Goal: Task Accomplishment & Management: Use online tool/utility

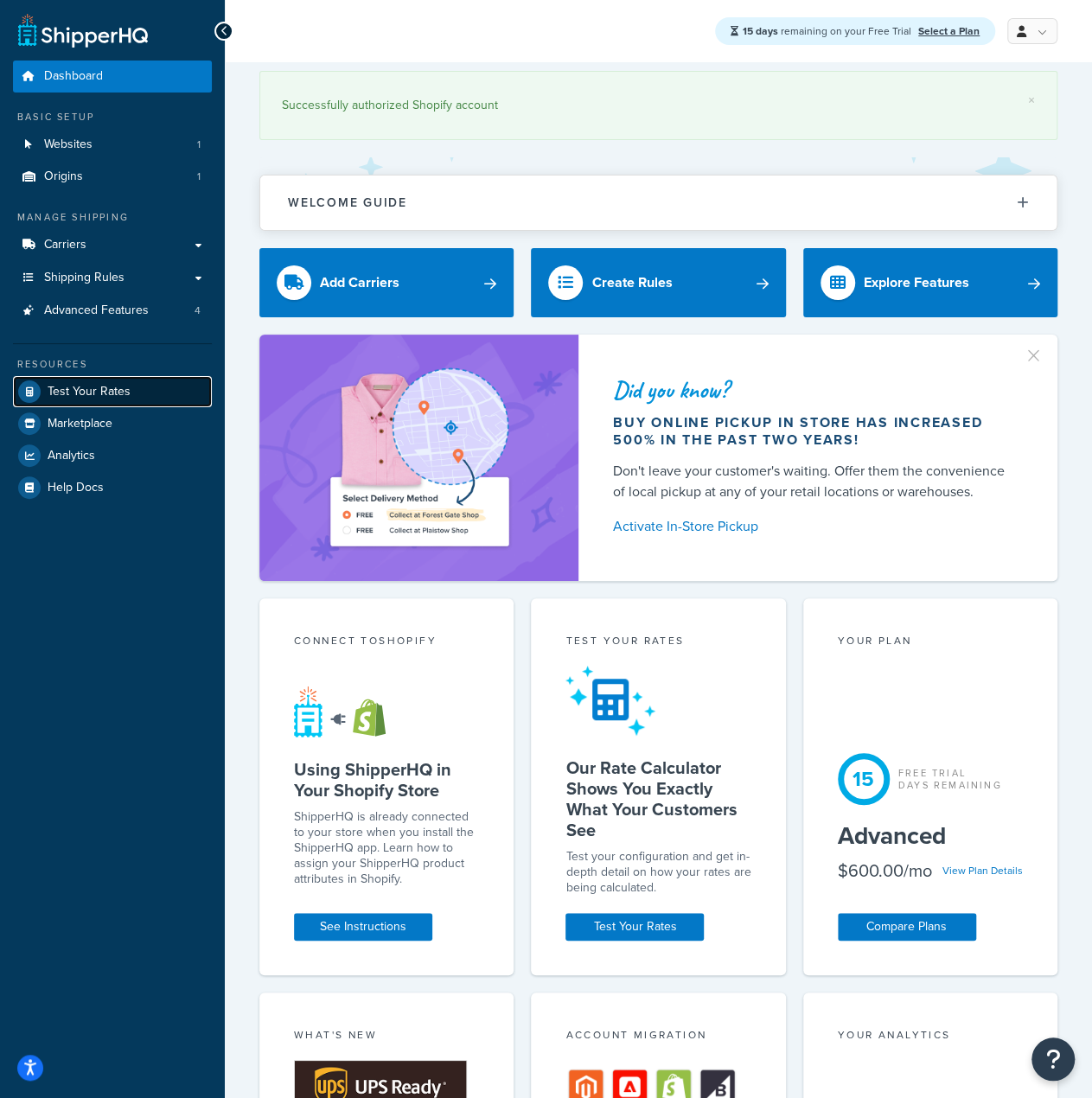
click at [93, 392] on span "Test Your Rates" at bounding box center [89, 393] width 83 height 15
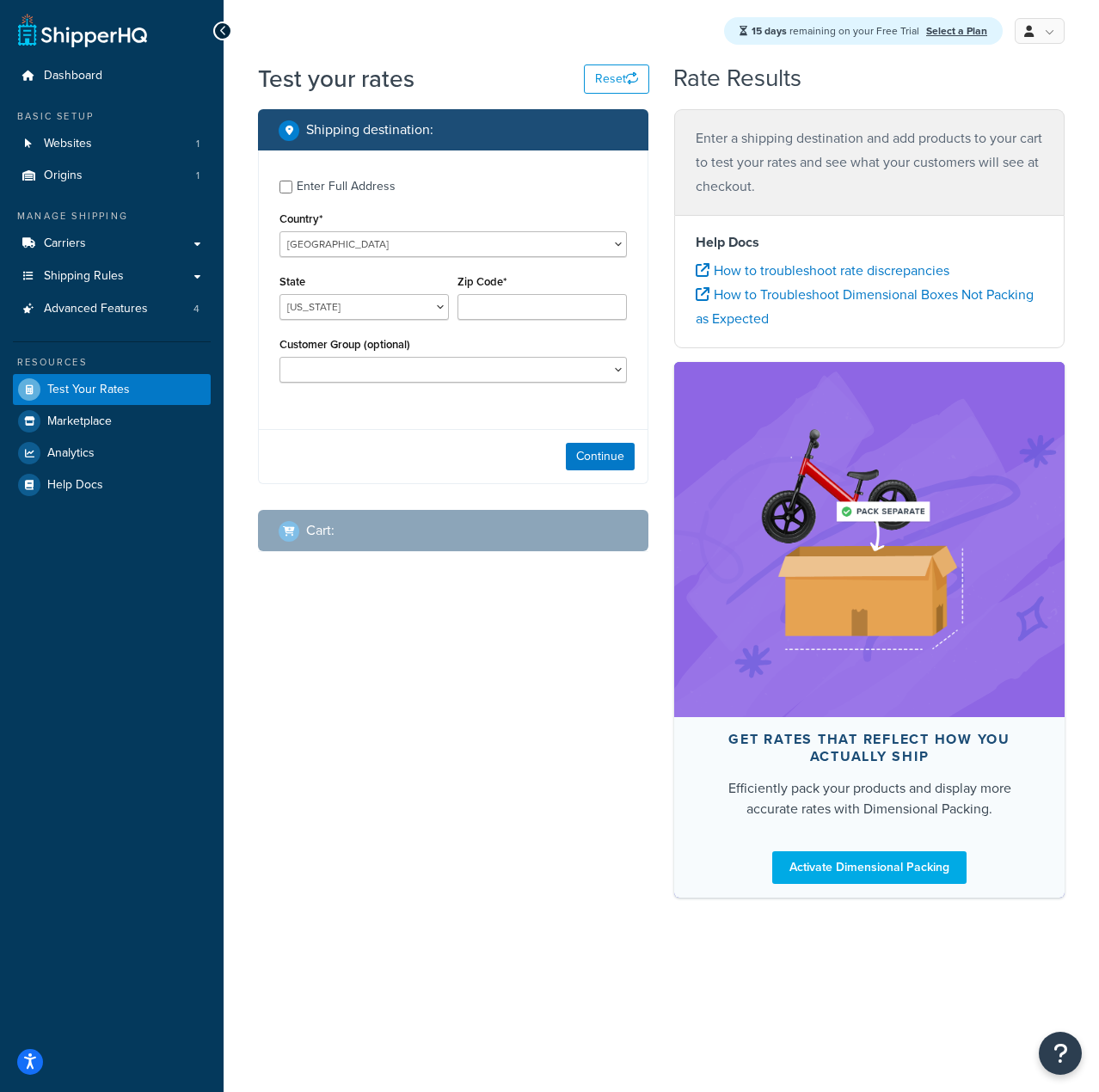
click at [313, 194] on div "Enter Full Address" at bounding box center [347, 186] width 99 height 24
click at [292, 194] on input "Enter Full Address" at bounding box center [286, 187] width 13 height 13
checkbox input "true"
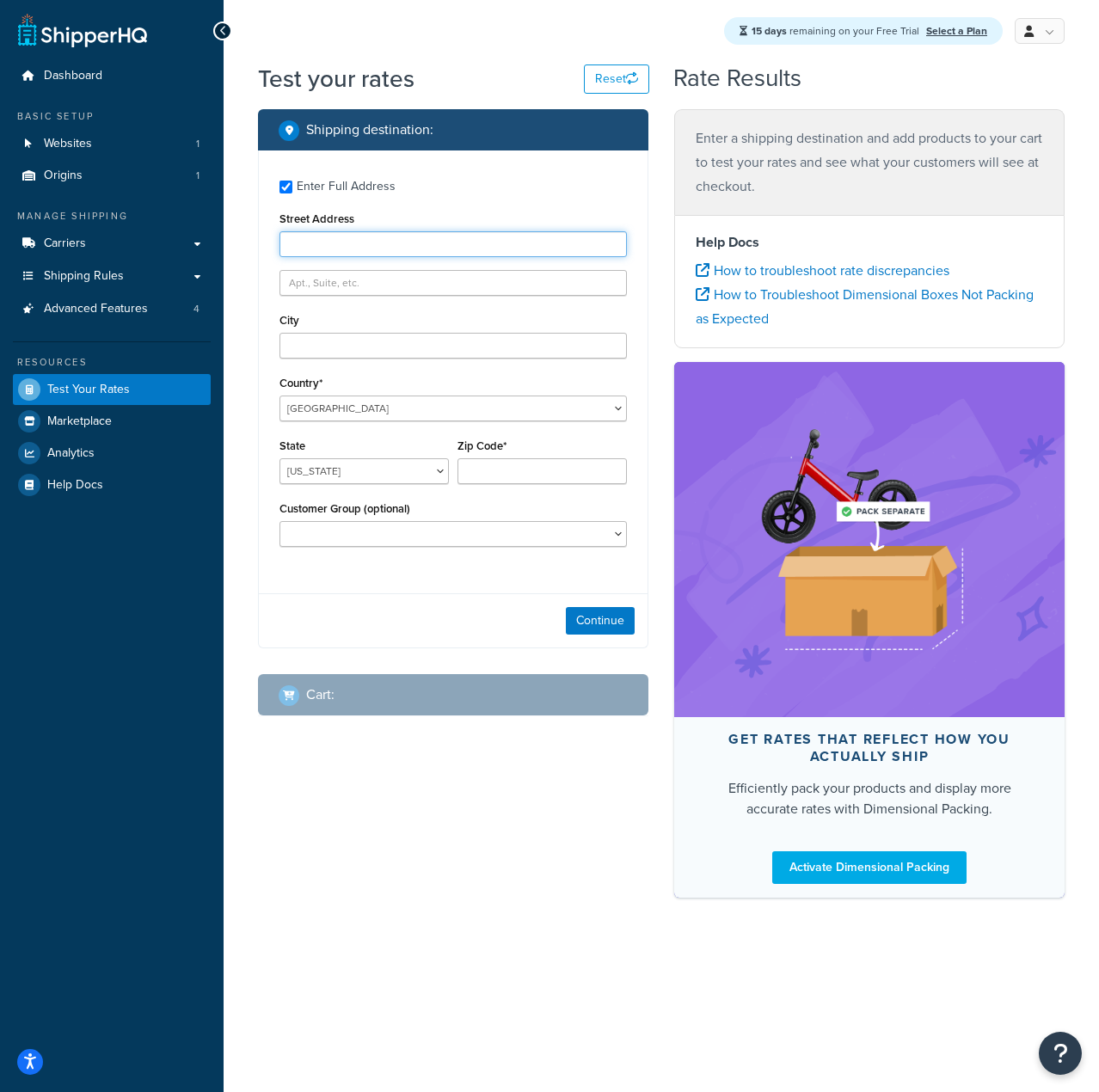
click at [332, 245] on input "Street Address" at bounding box center [453, 244] width 348 height 26
type input "399 Conklin Street"
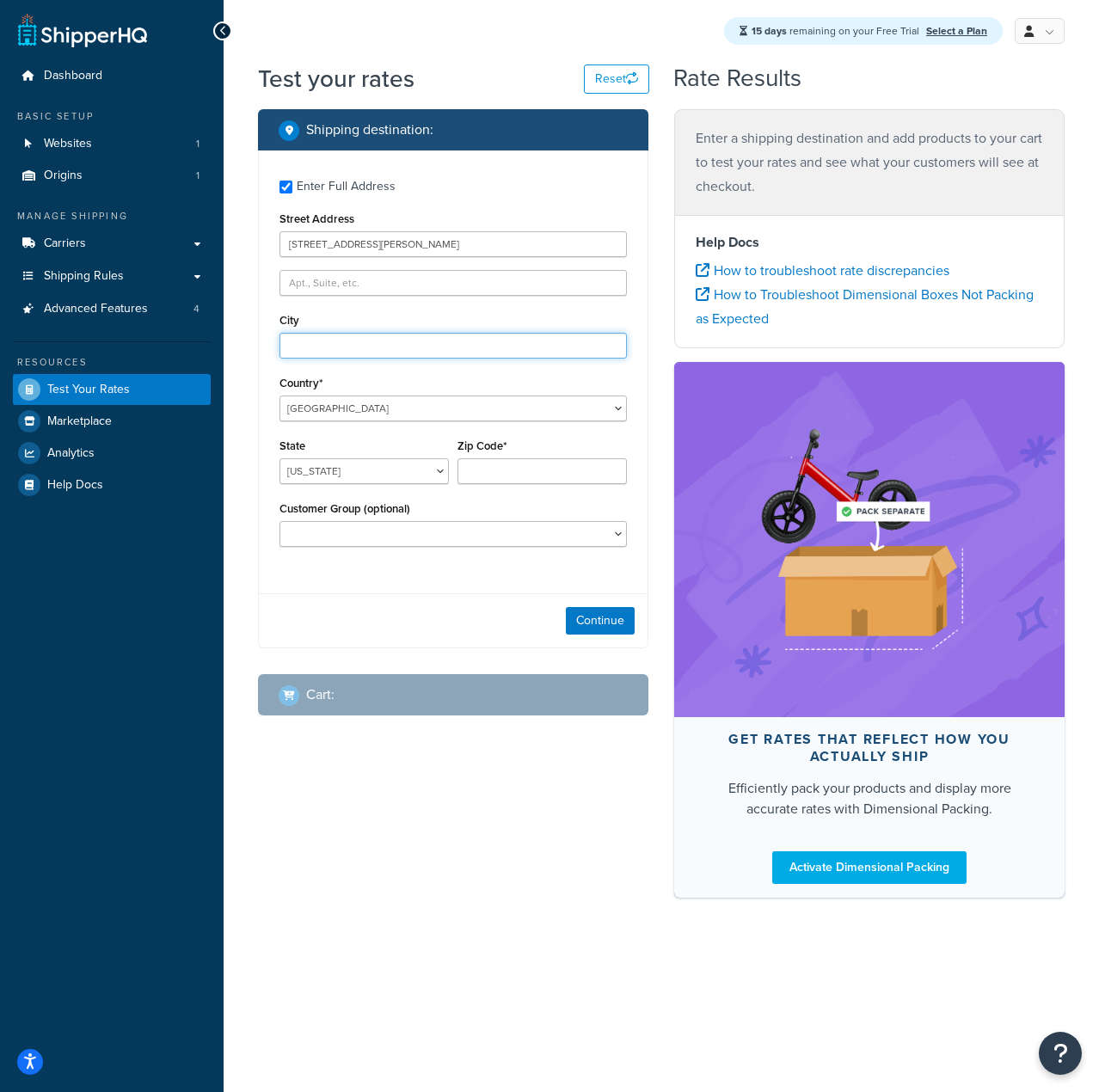
type input "Farmingdale"
select select "NY"
type input "11735"
click at [467, 519] on div "Customer Group (optional) Distributor Distributor - Tax Exempt DropShippers Exc…" at bounding box center [453, 522] width 348 height 50
click at [604, 624] on button "Continue" at bounding box center [600, 620] width 68 height 27
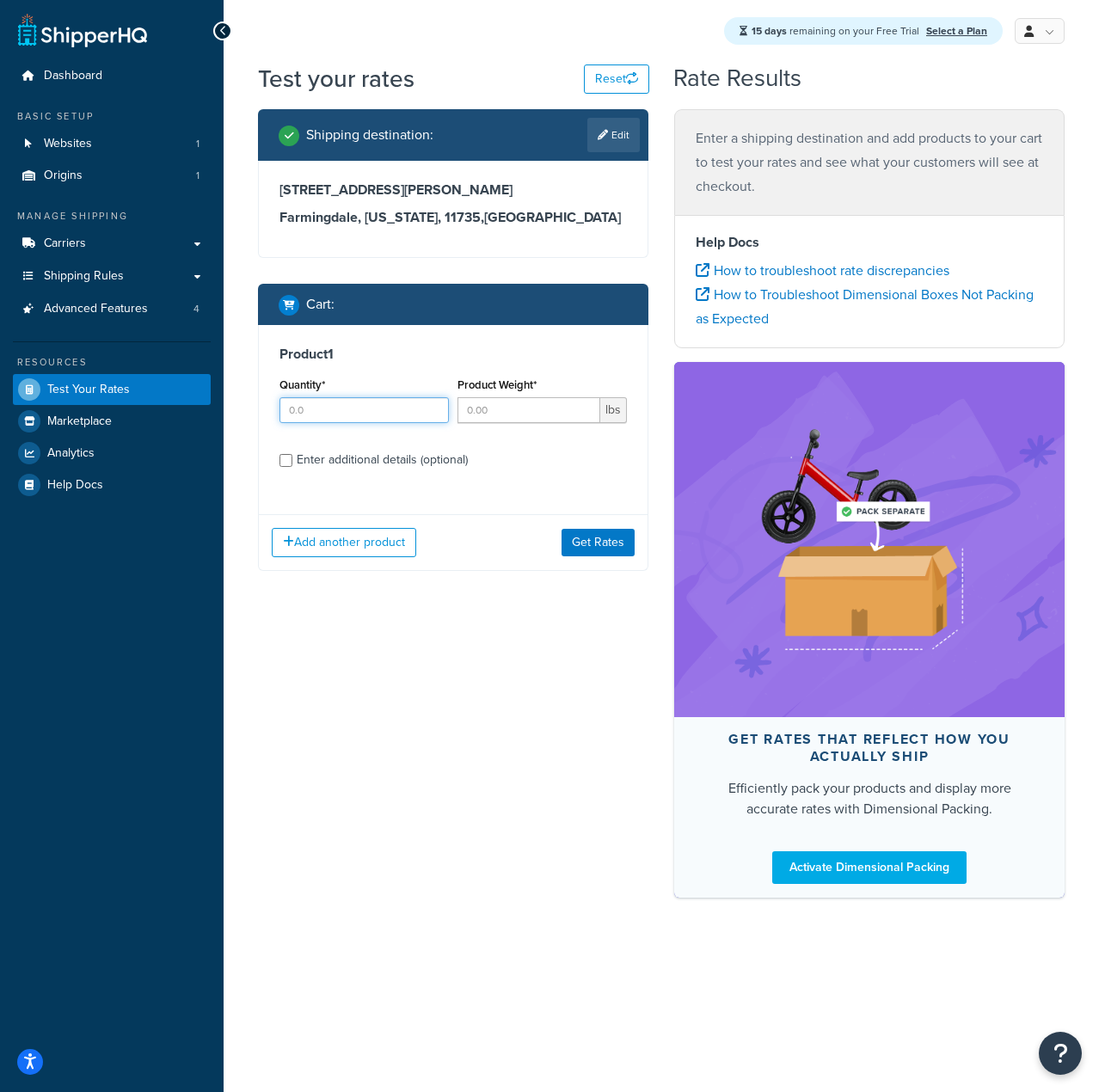
click at [370, 414] on input "Quantity*" at bounding box center [364, 410] width 170 height 26
type input "5"
type input "1"
click at [422, 455] on div "Enter additional details (optional)" at bounding box center [382, 460] width 171 height 24
click at [292, 455] on input "Enter additional details (optional)" at bounding box center [286, 461] width 13 height 13
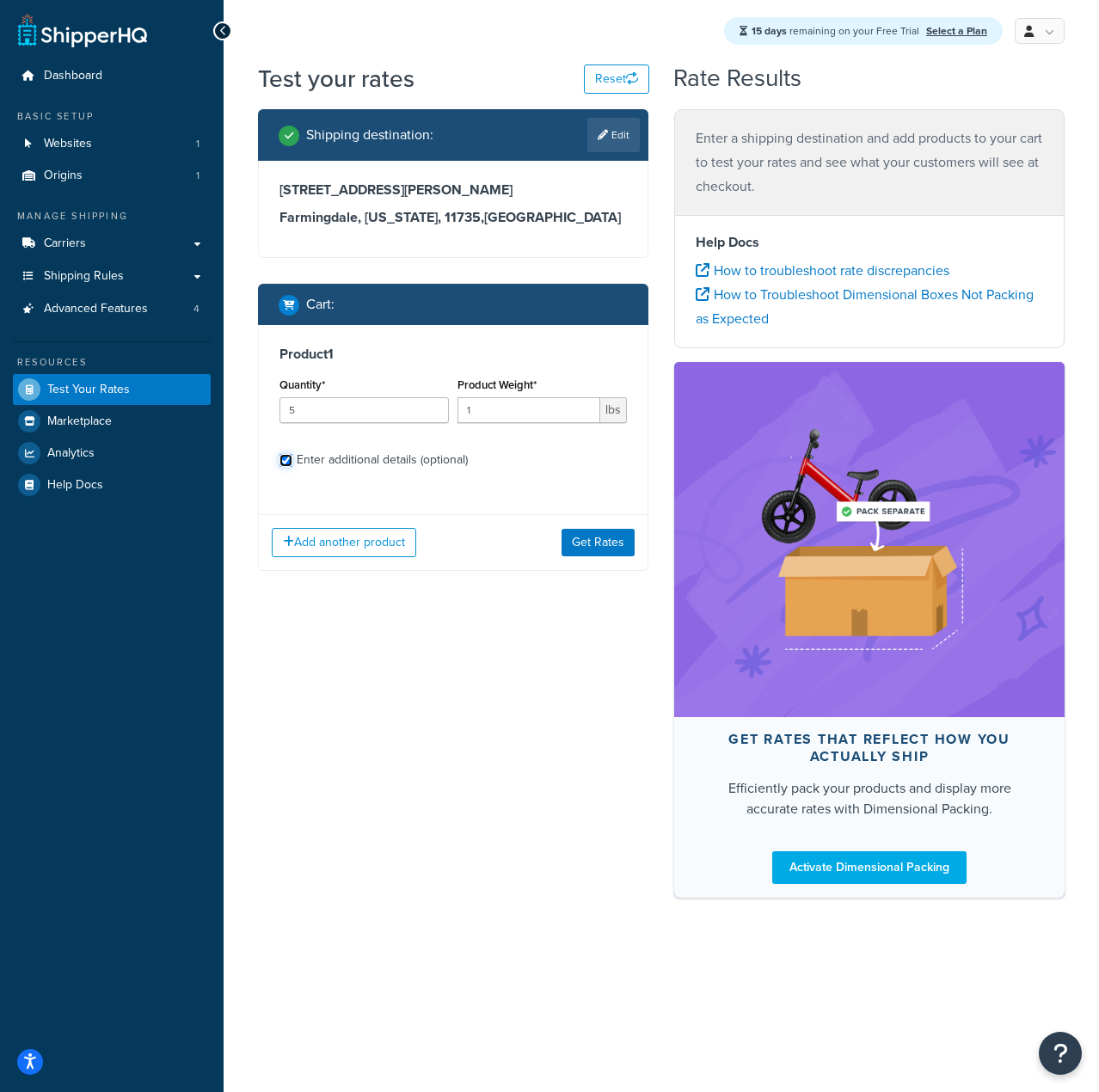
checkbox input "true"
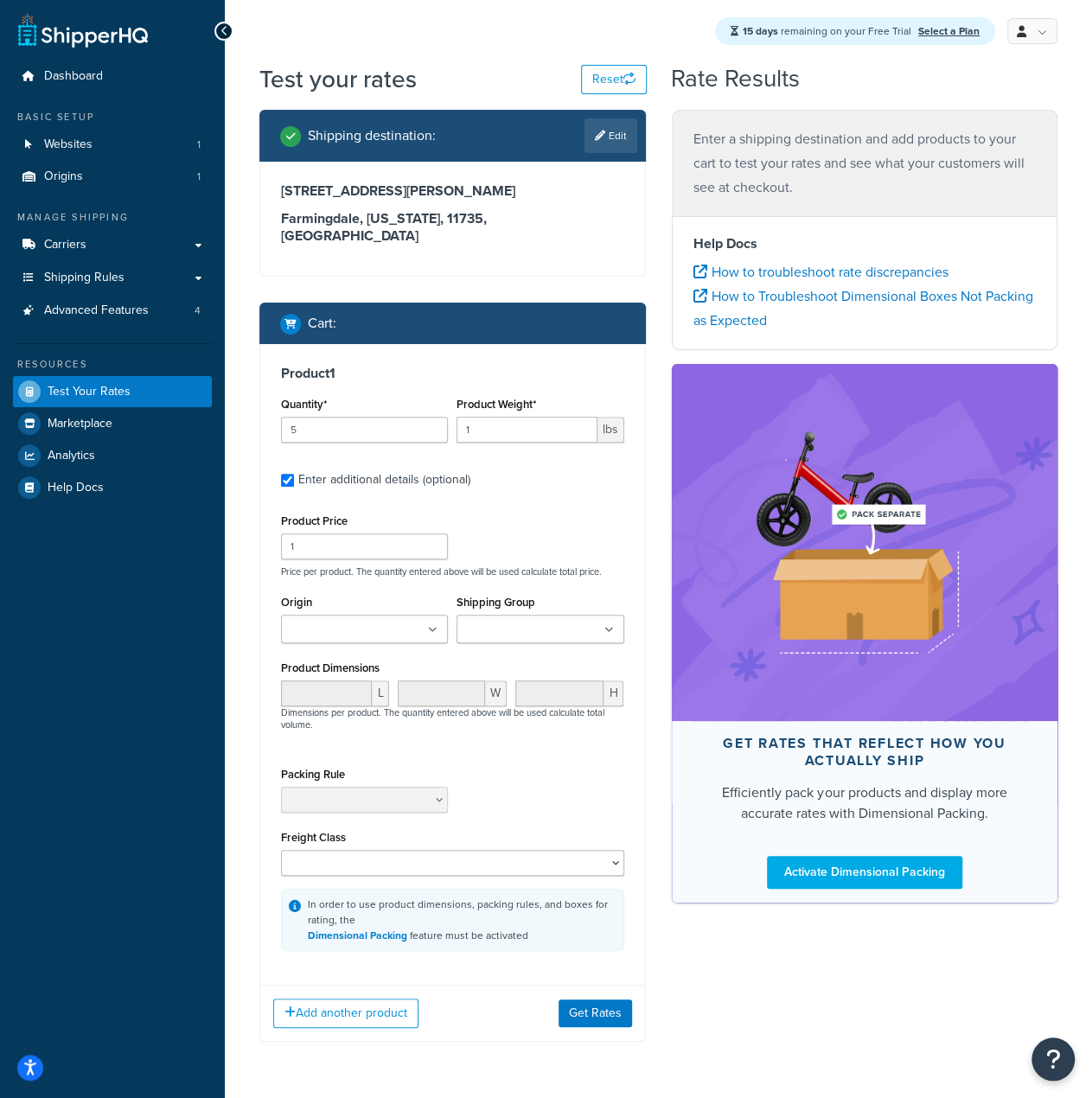
click at [362, 621] on input "Origin" at bounding box center [362, 630] width 153 height 19
drag, startPoint x: 376, startPoint y: 638, endPoint x: 426, endPoint y: 624, distance: 51.9
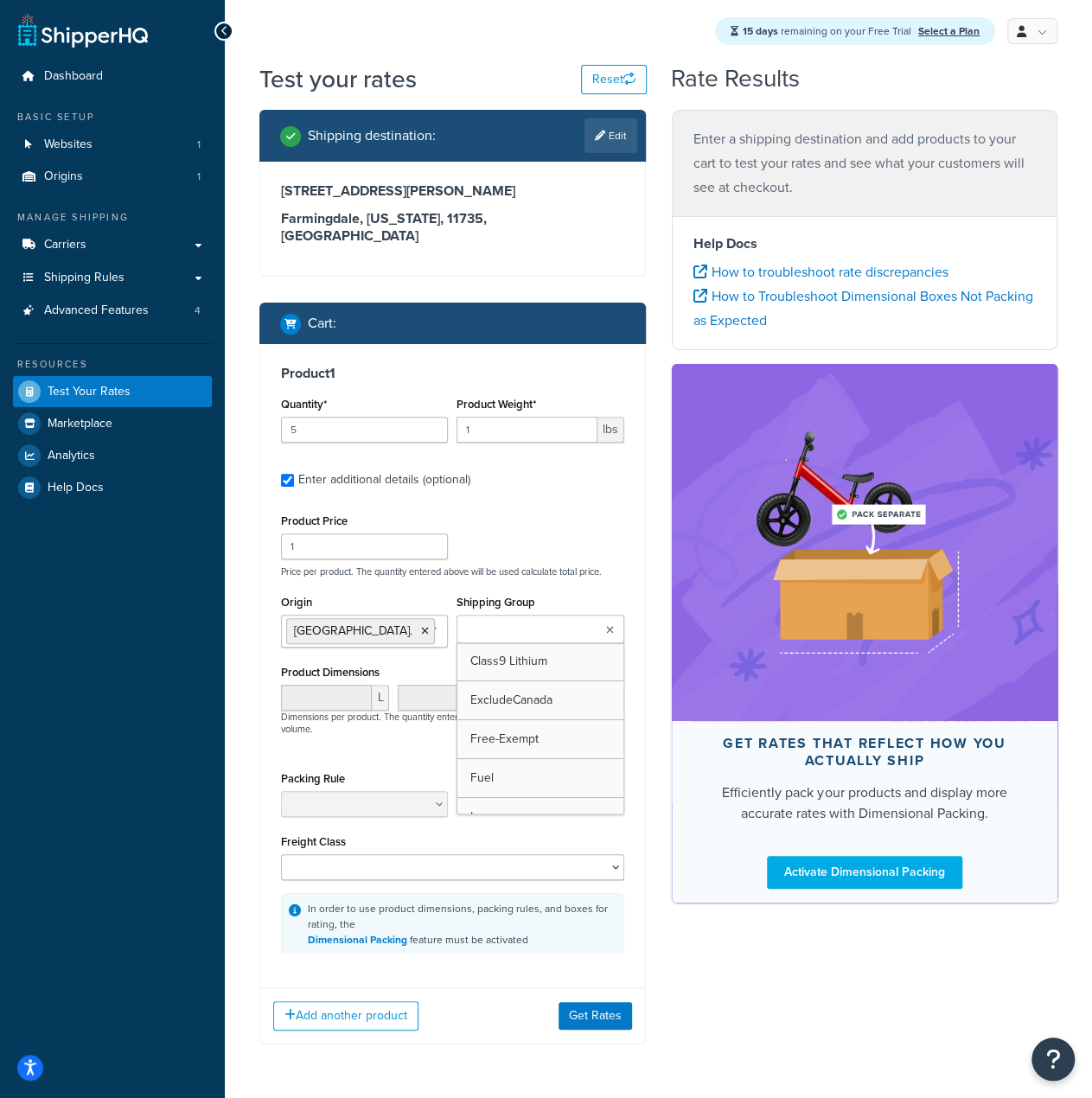
click at [509, 621] on input "Shipping Group" at bounding box center [538, 630] width 153 height 19
click at [554, 561] on div "Product Price 1 Price per product. The quantity entered above will be used calc…" at bounding box center [452, 733] width 344 height 446
click at [444, 744] on div "Product Price 1 Price per product. The quantity entered above will be used calc…" at bounding box center [452, 733] width 344 height 446
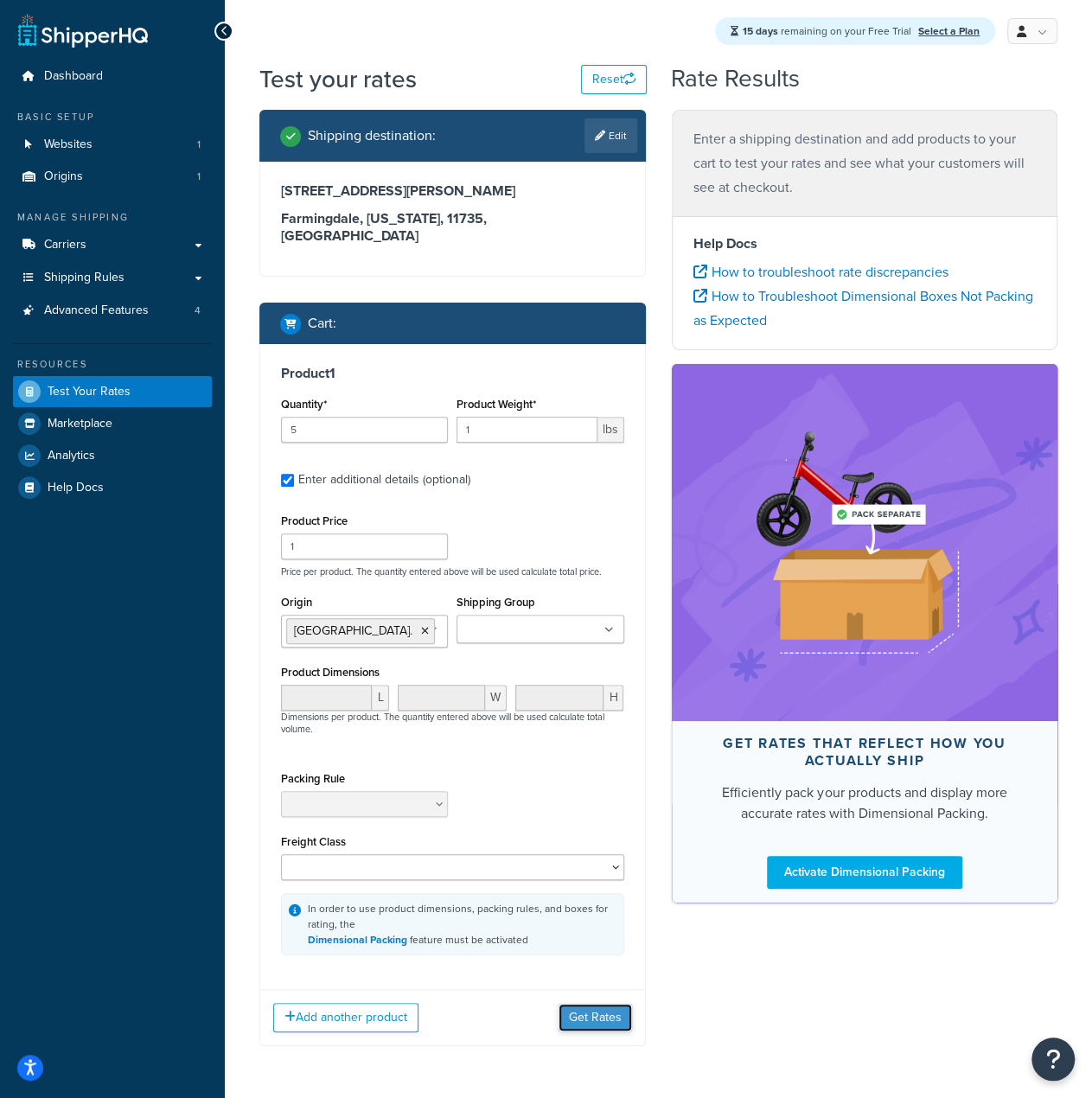
click at [593, 1004] on button "Get Rates" at bounding box center [595, 1017] width 73 height 27
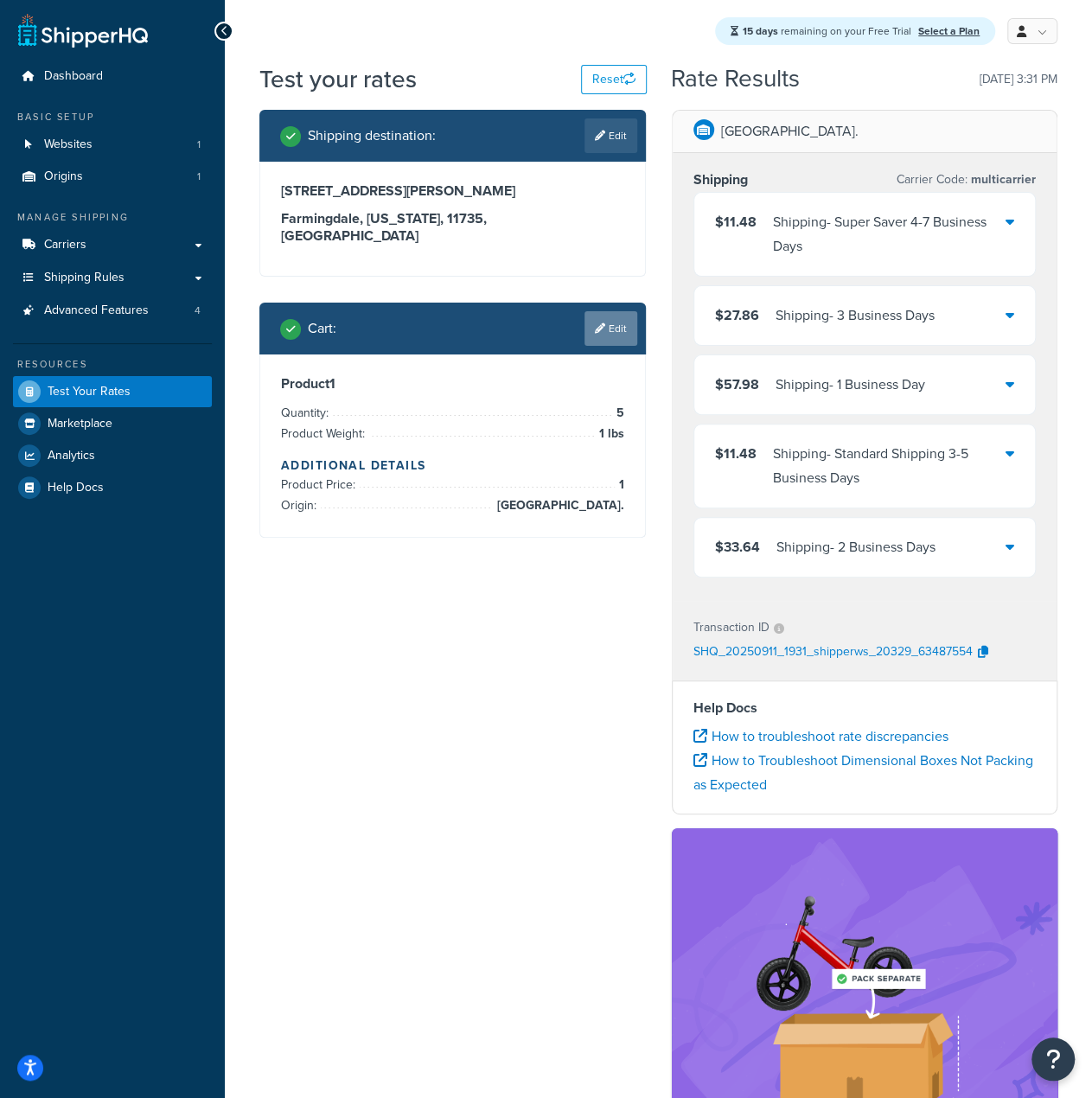
click at [616, 312] on link "Edit" at bounding box center [611, 329] width 53 height 35
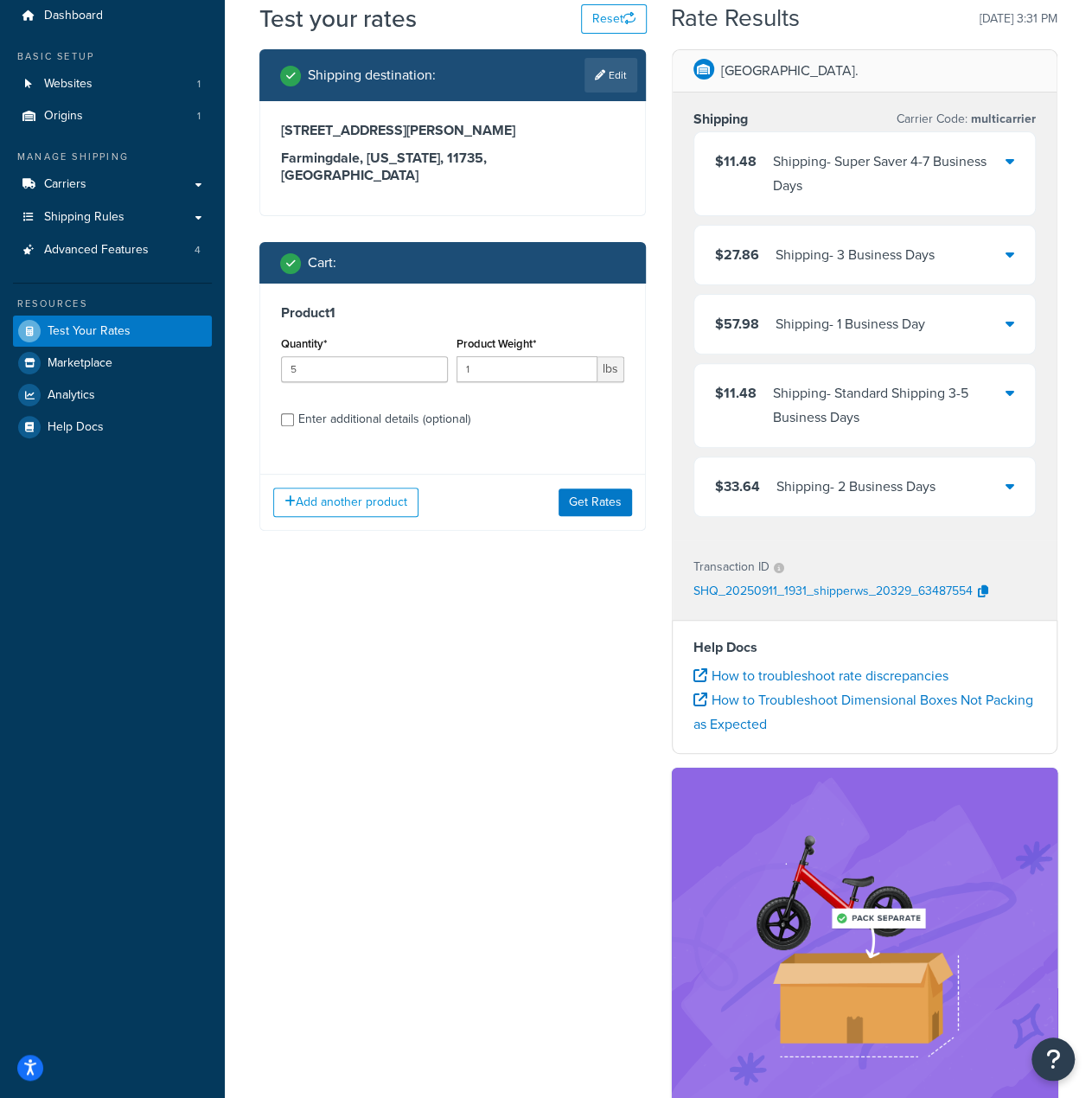
scroll to position [87, 0]
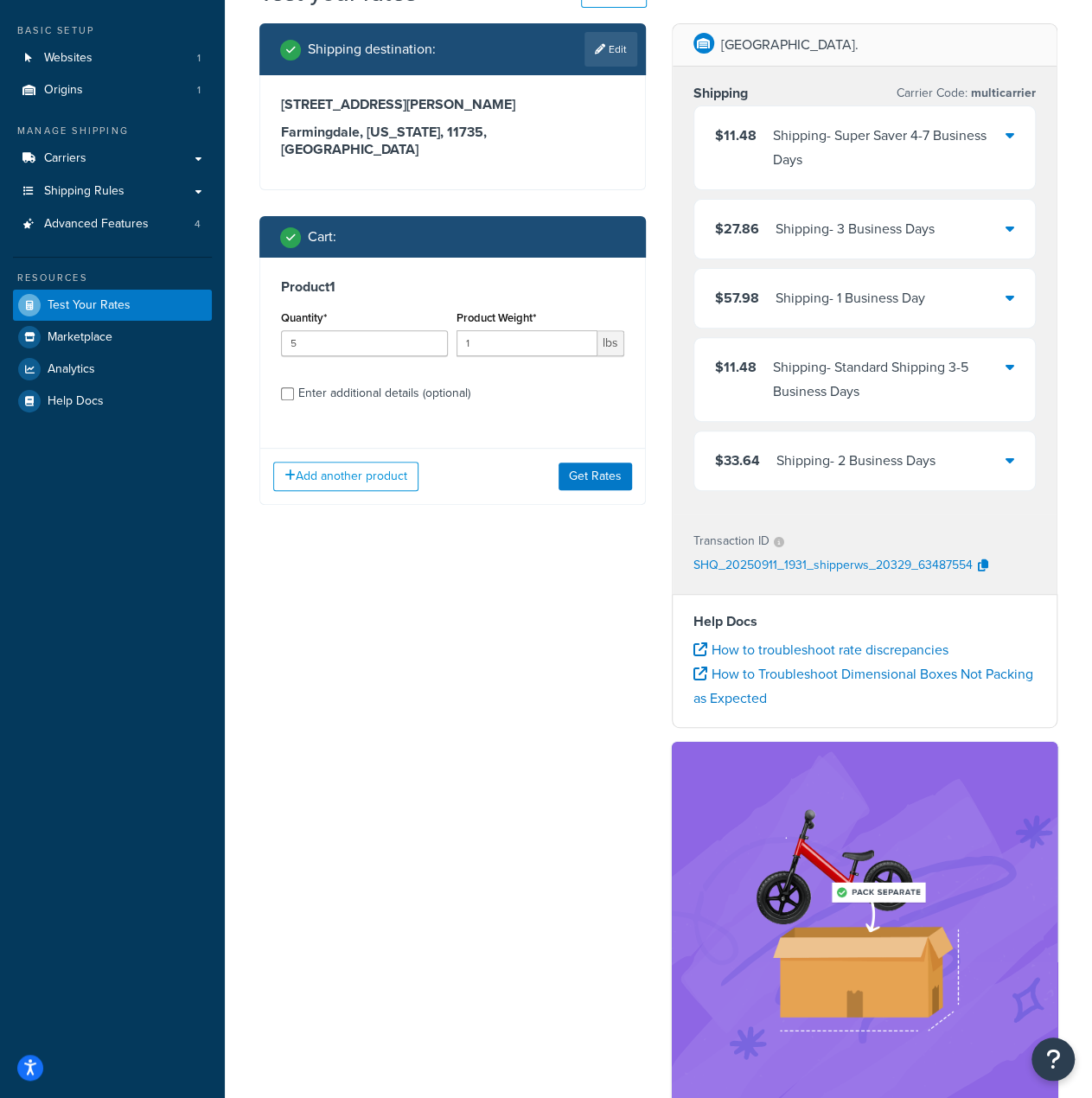
click at [433, 381] on div "Enter additional details (optional)" at bounding box center [384, 394] width 172 height 24
click at [294, 387] on input "Enter additional details (optional)" at bounding box center [287, 394] width 13 height 13
checkbox input "true"
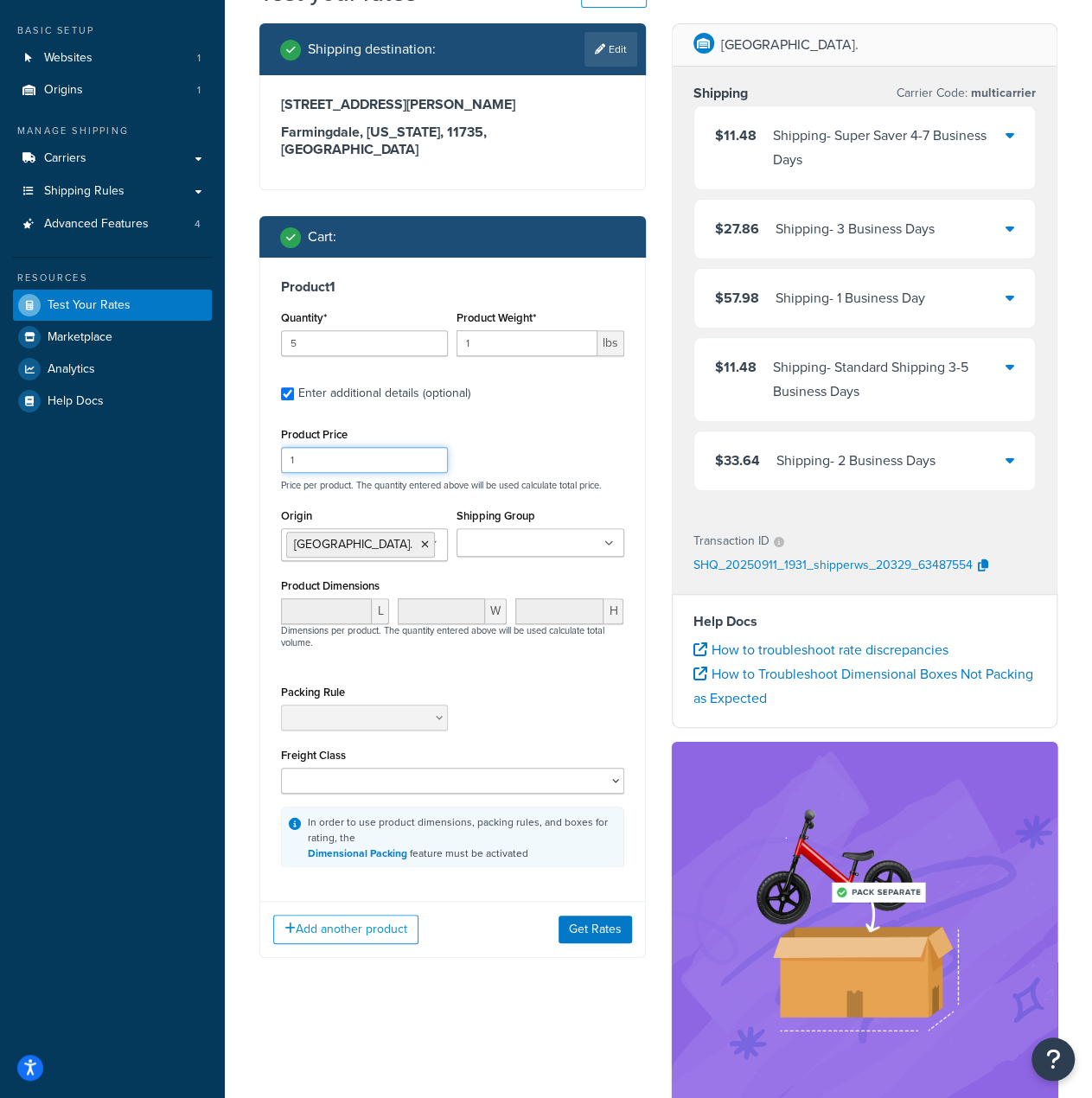
click at [364, 447] on input "1" at bounding box center [363, 460] width 167 height 26
type input "100"
click at [602, 917] on button "Get Rates" at bounding box center [595, 930] width 73 height 27
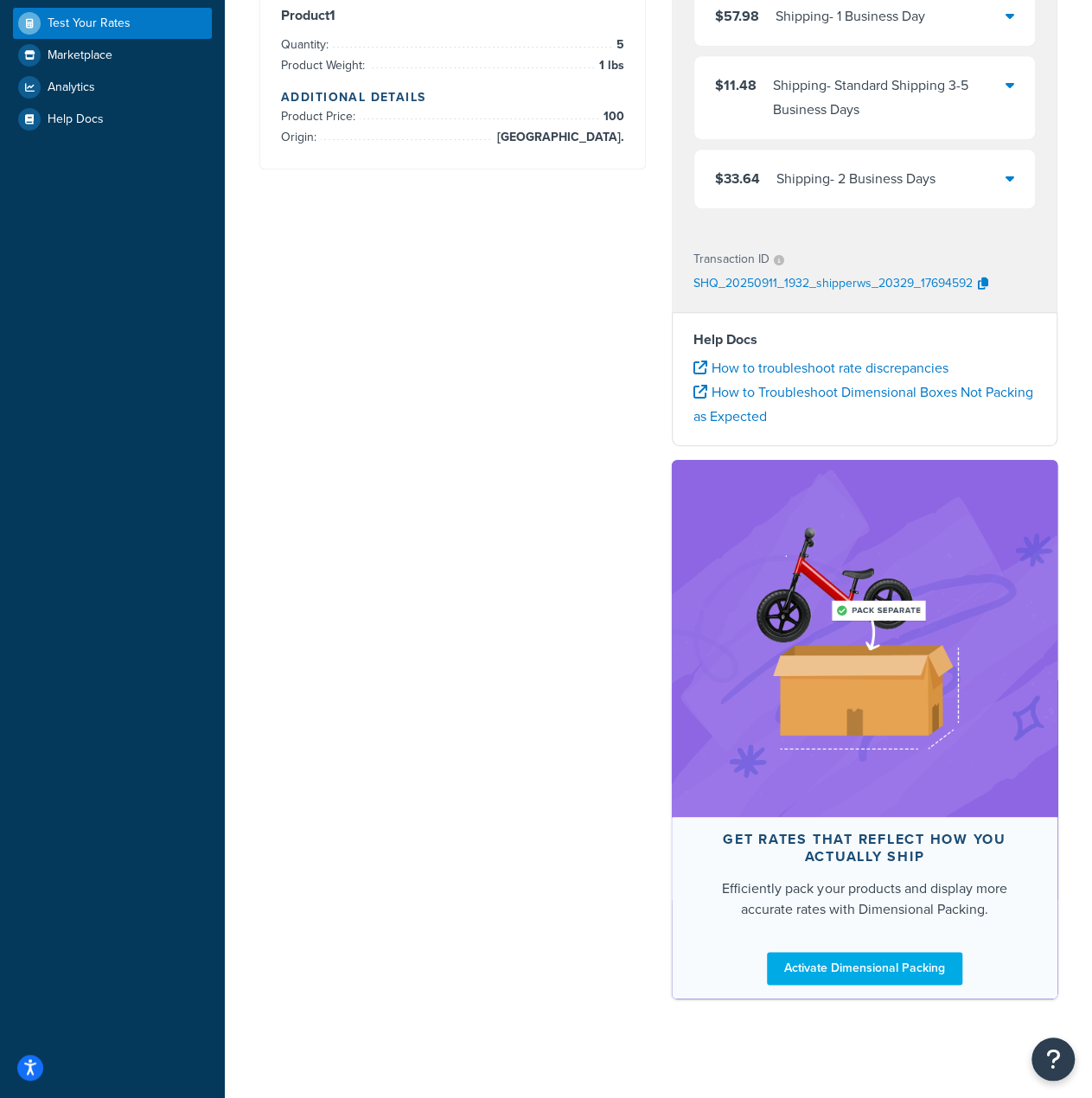
scroll to position [0, 0]
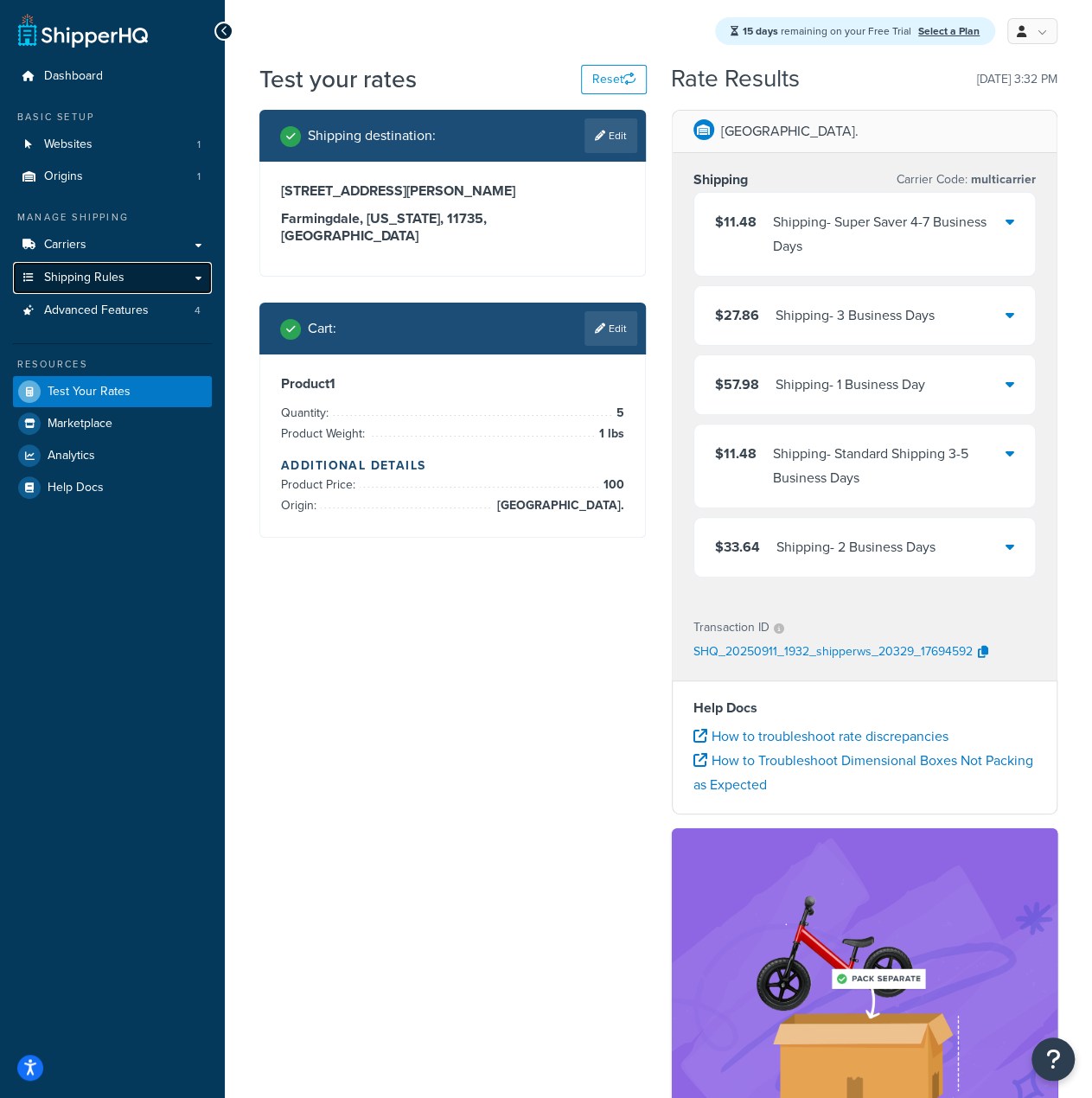
click at [69, 280] on span "Shipping Rules" at bounding box center [84, 278] width 80 height 15
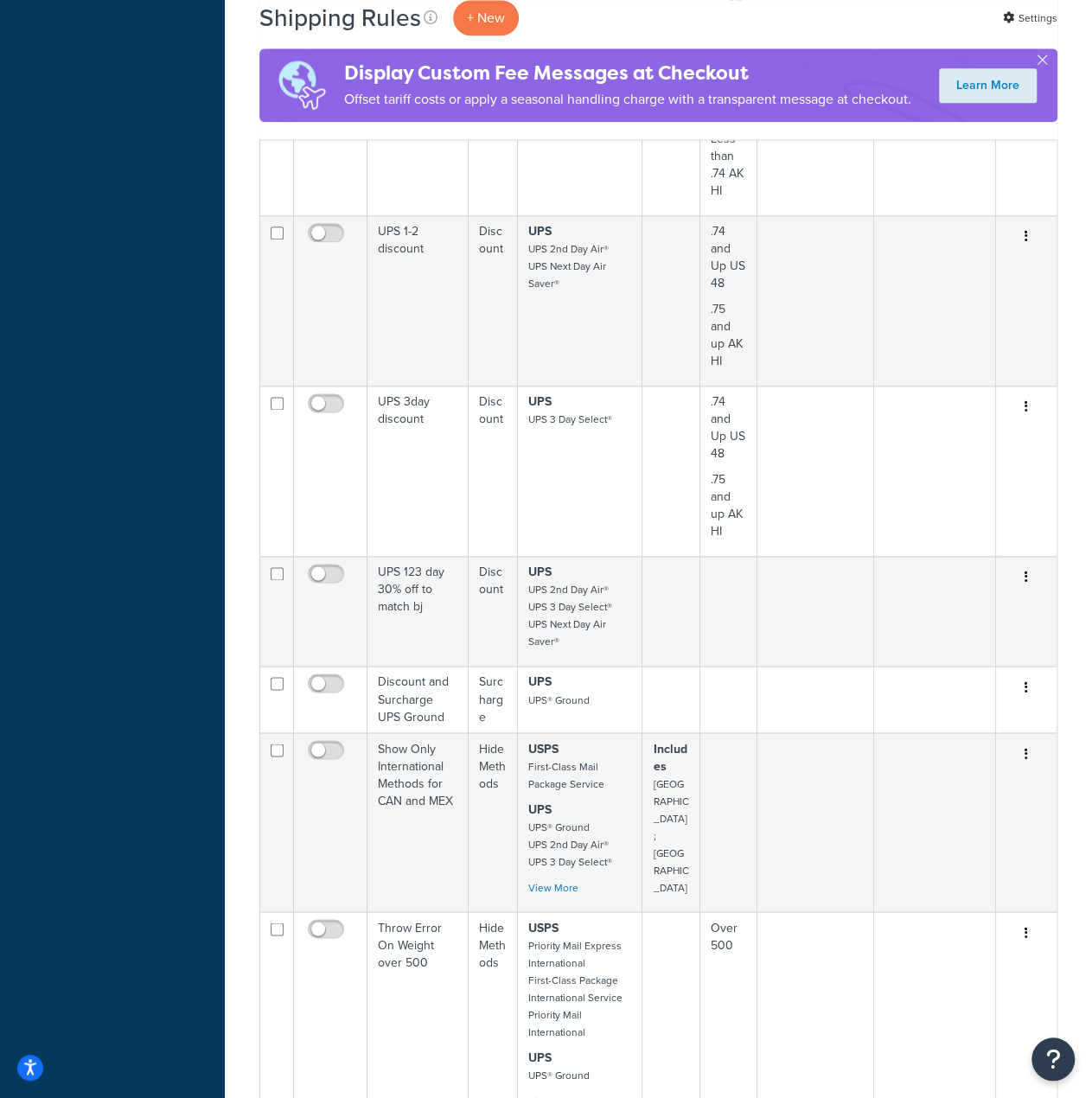
scroll to position [1297, 0]
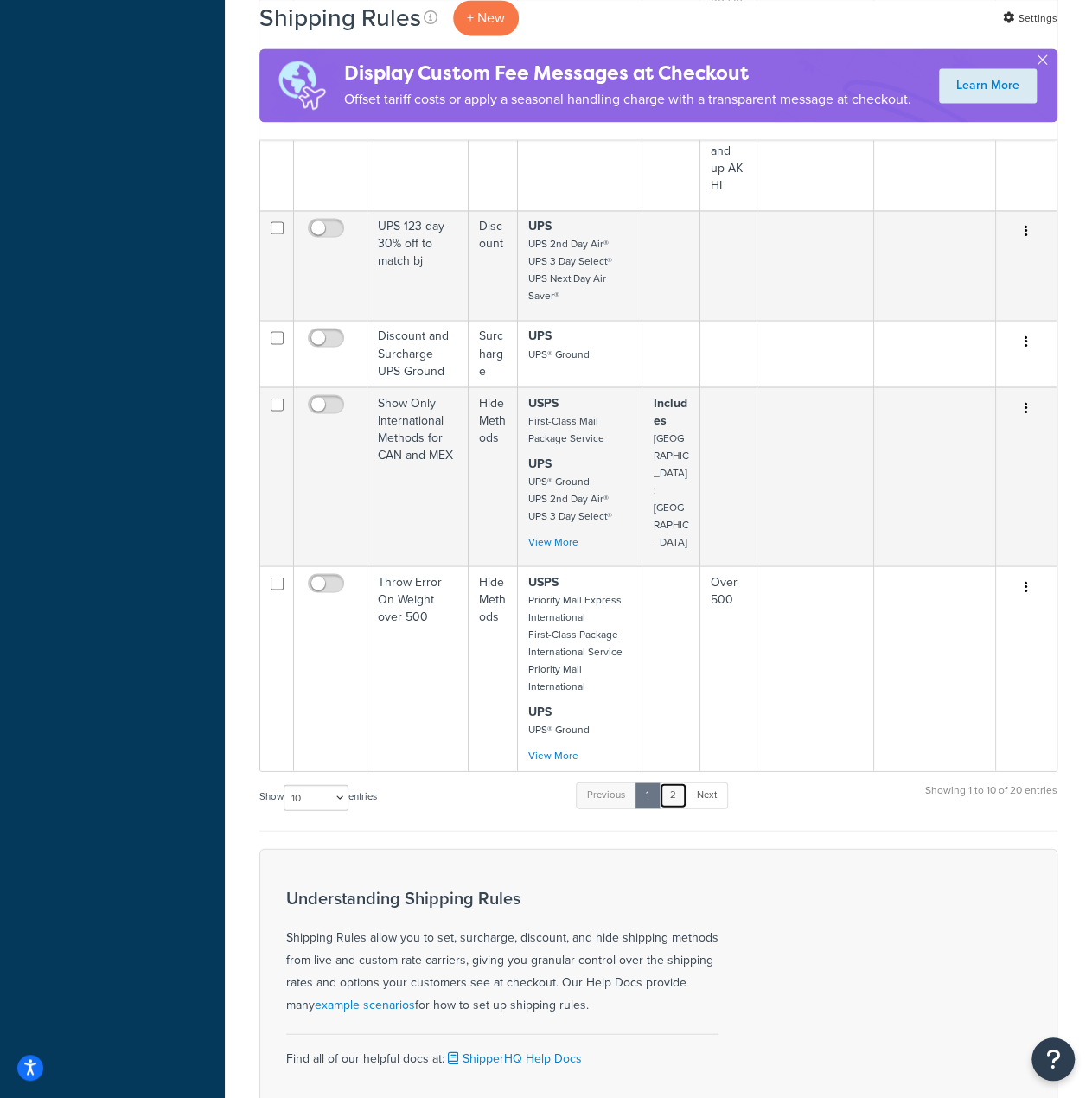
click at [678, 782] on link "2" at bounding box center [673, 795] width 28 height 26
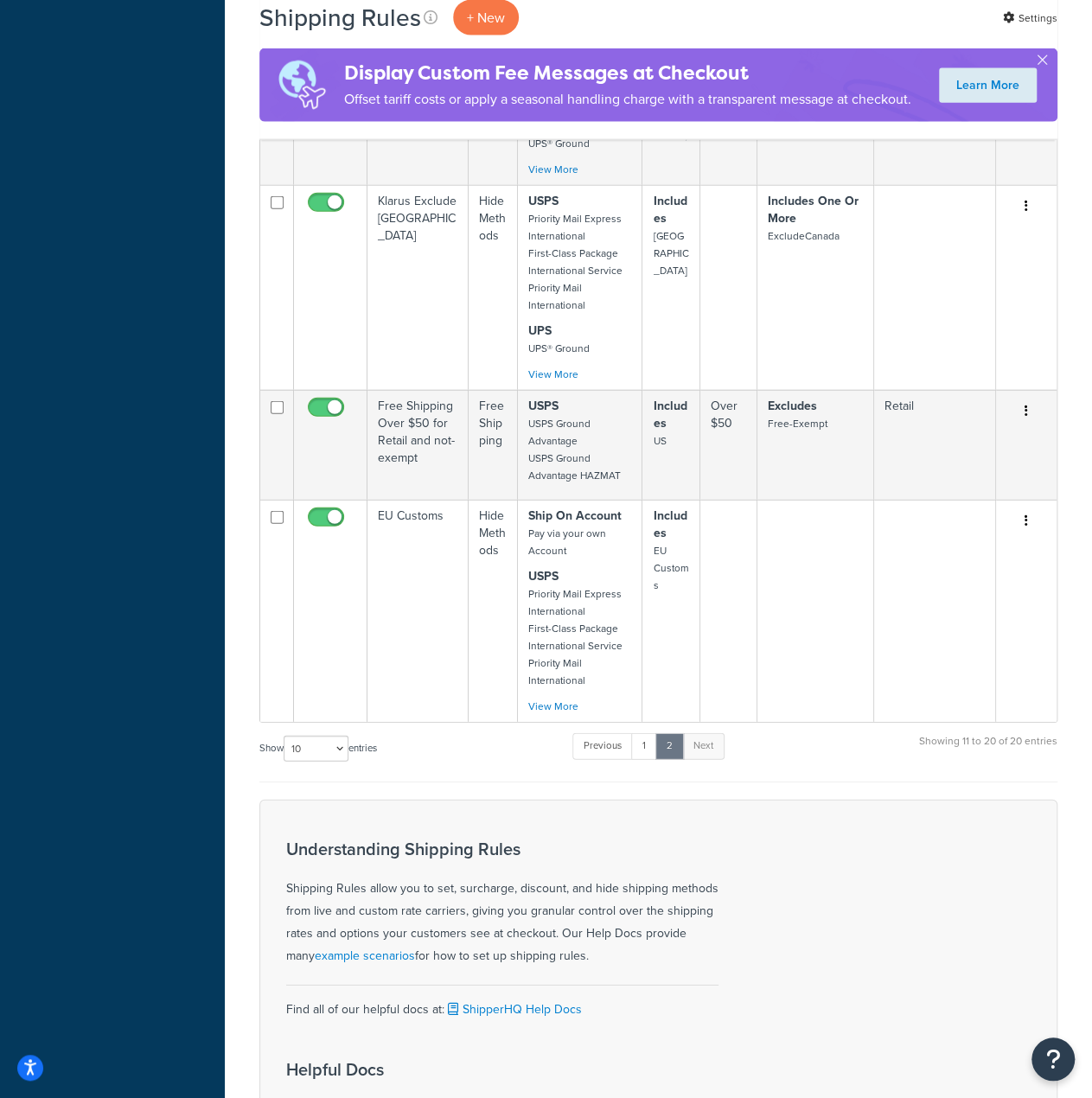
scroll to position [1876, 0]
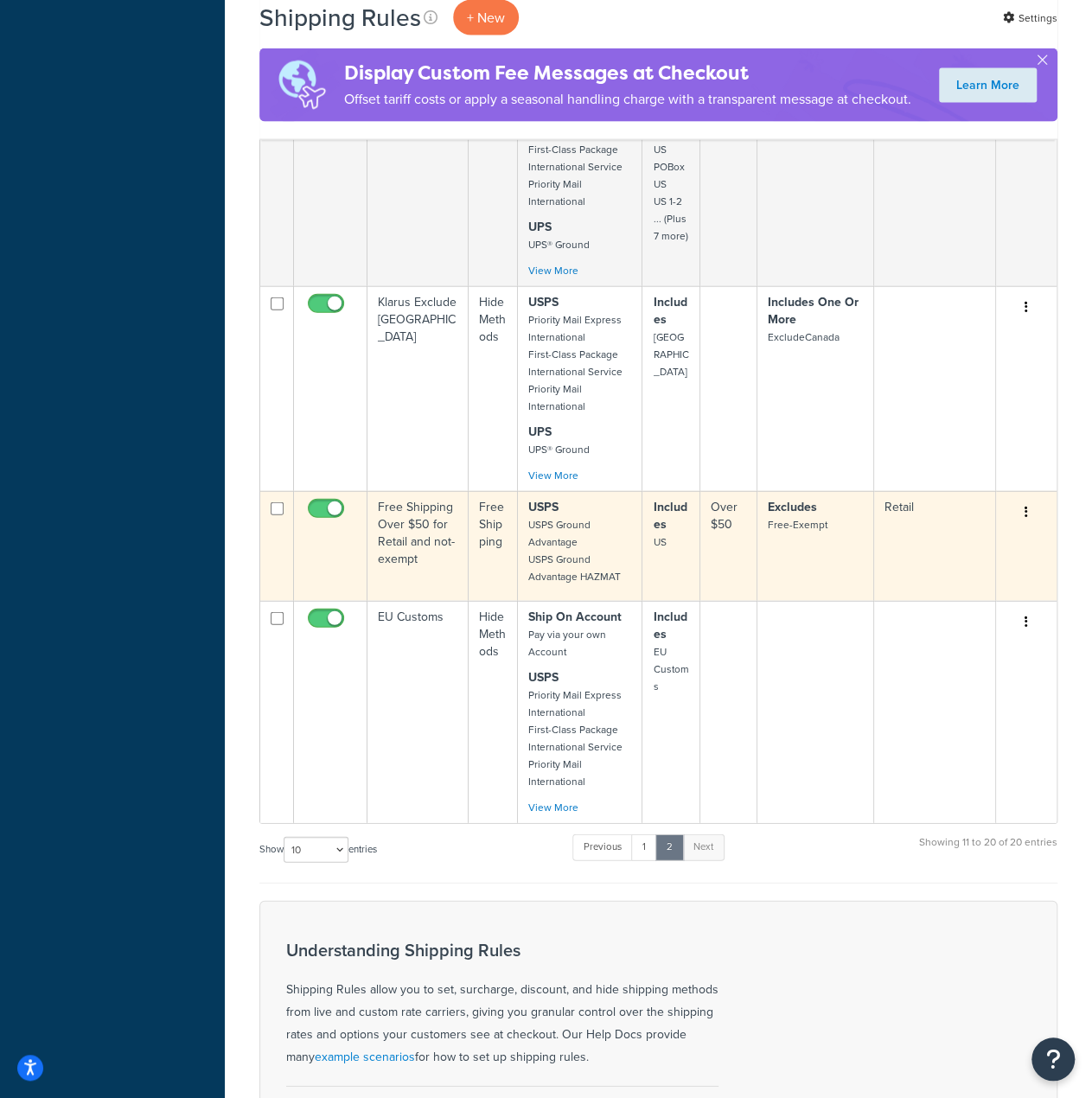
click at [432, 503] on td "Free Shipping Over $50 for Retail and not-exempt" at bounding box center [417, 546] width 101 height 110
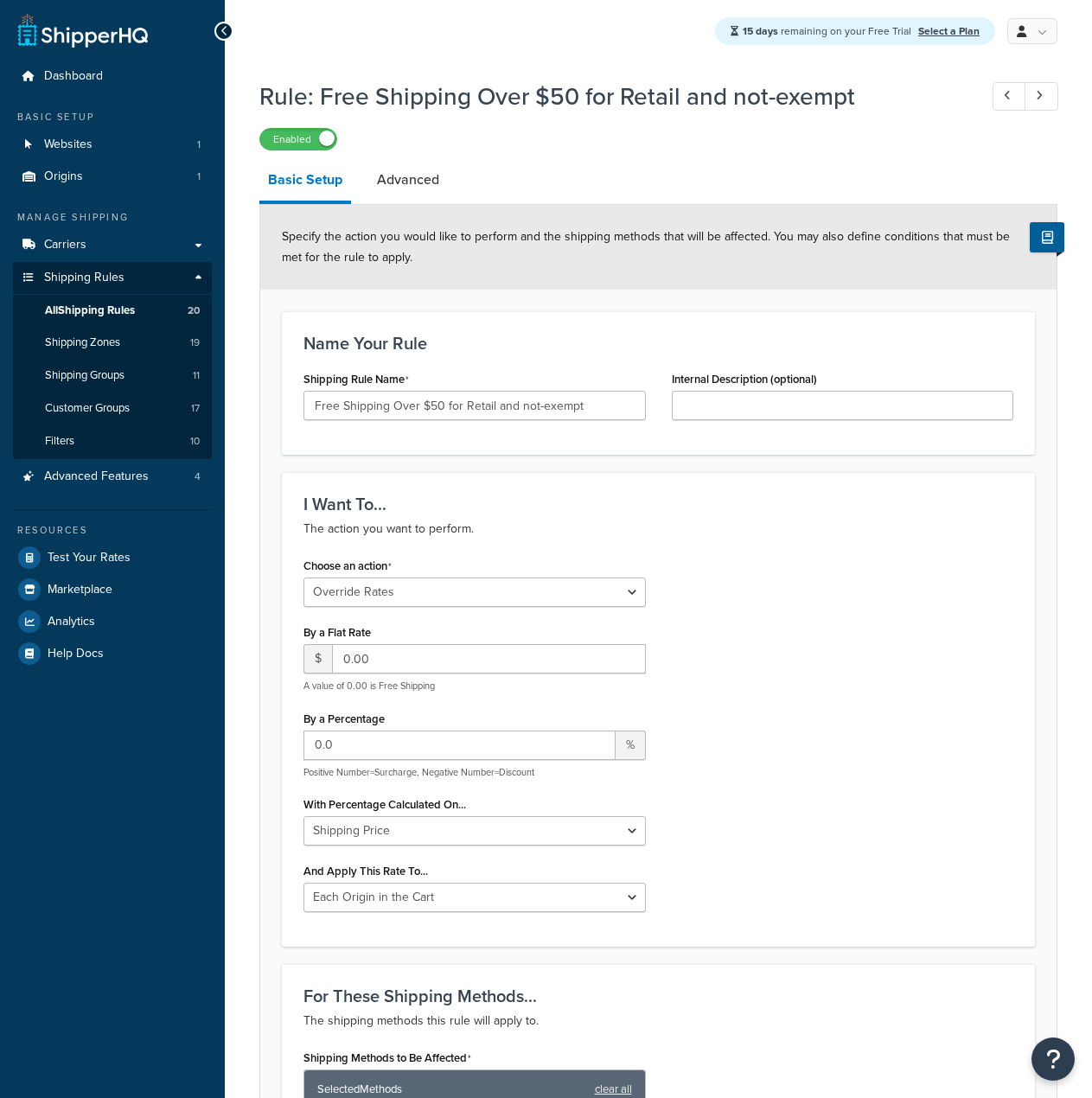
select select "OVERRIDE"
select select "LOCATION"
click at [68, 410] on span "Customer Groups" at bounding box center [88, 409] width 85 height 15
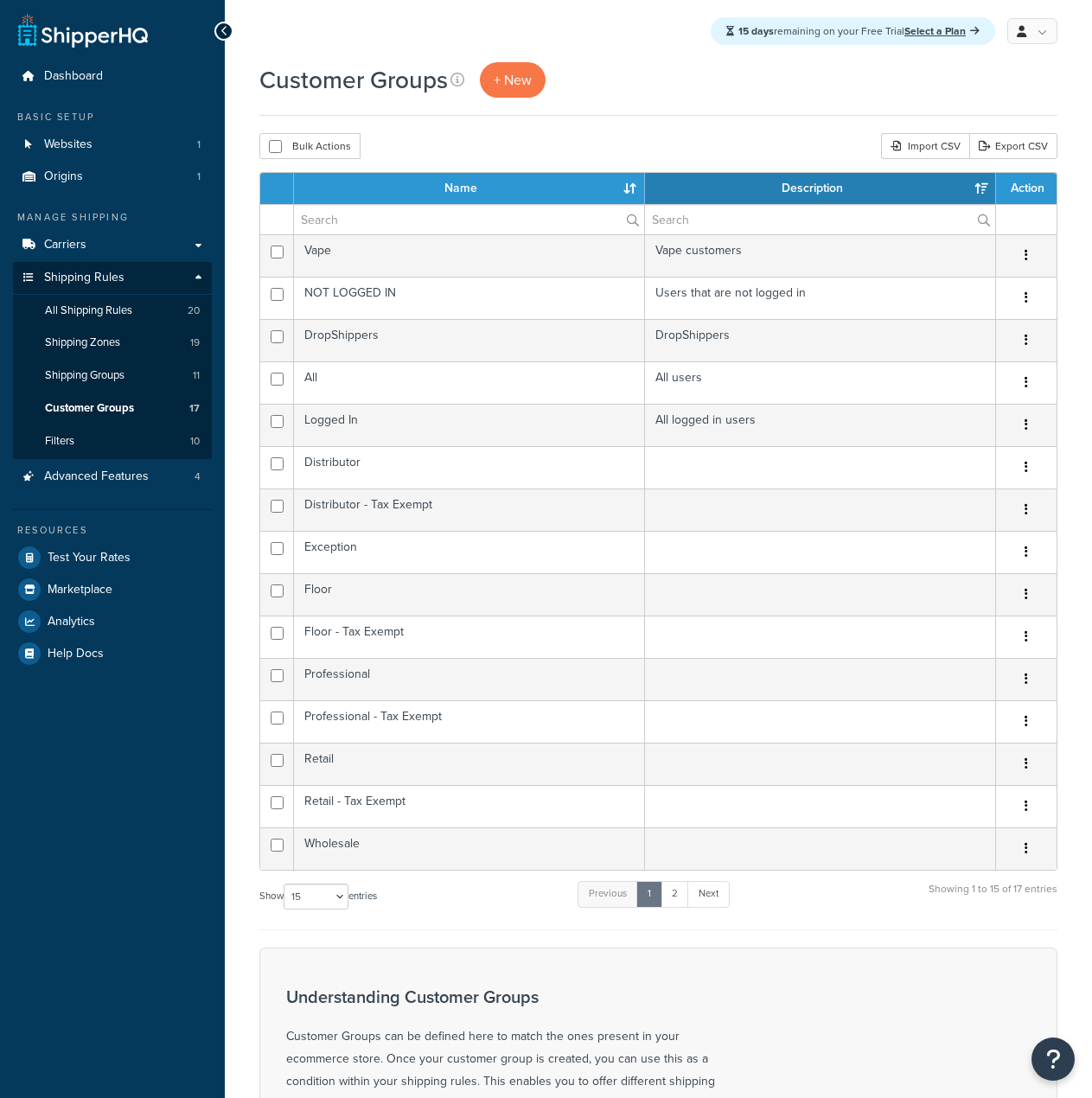
select select "15"
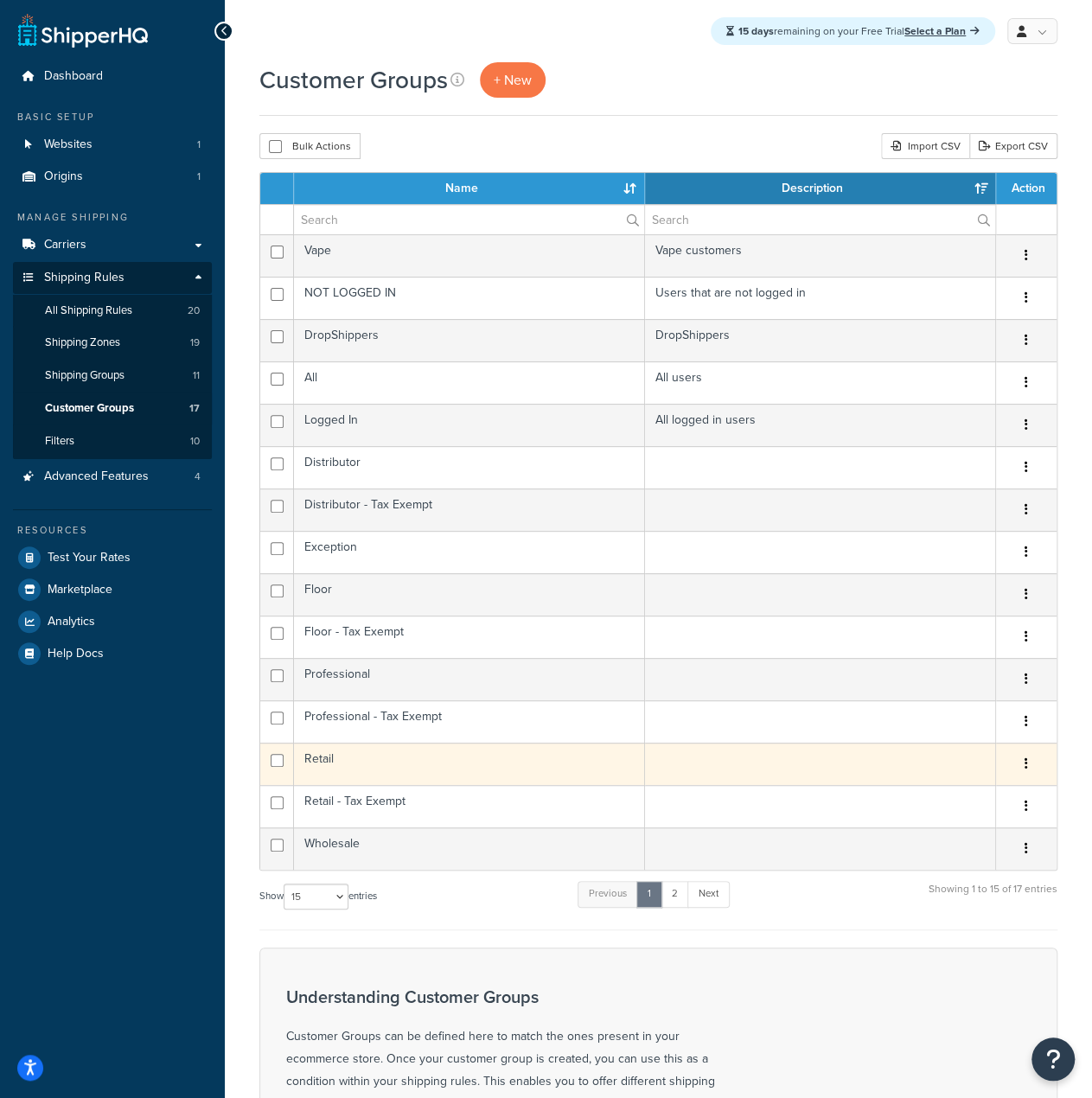
click at [331, 755] on td "Retail" at bounding box center [469, 764] width 351 height 42
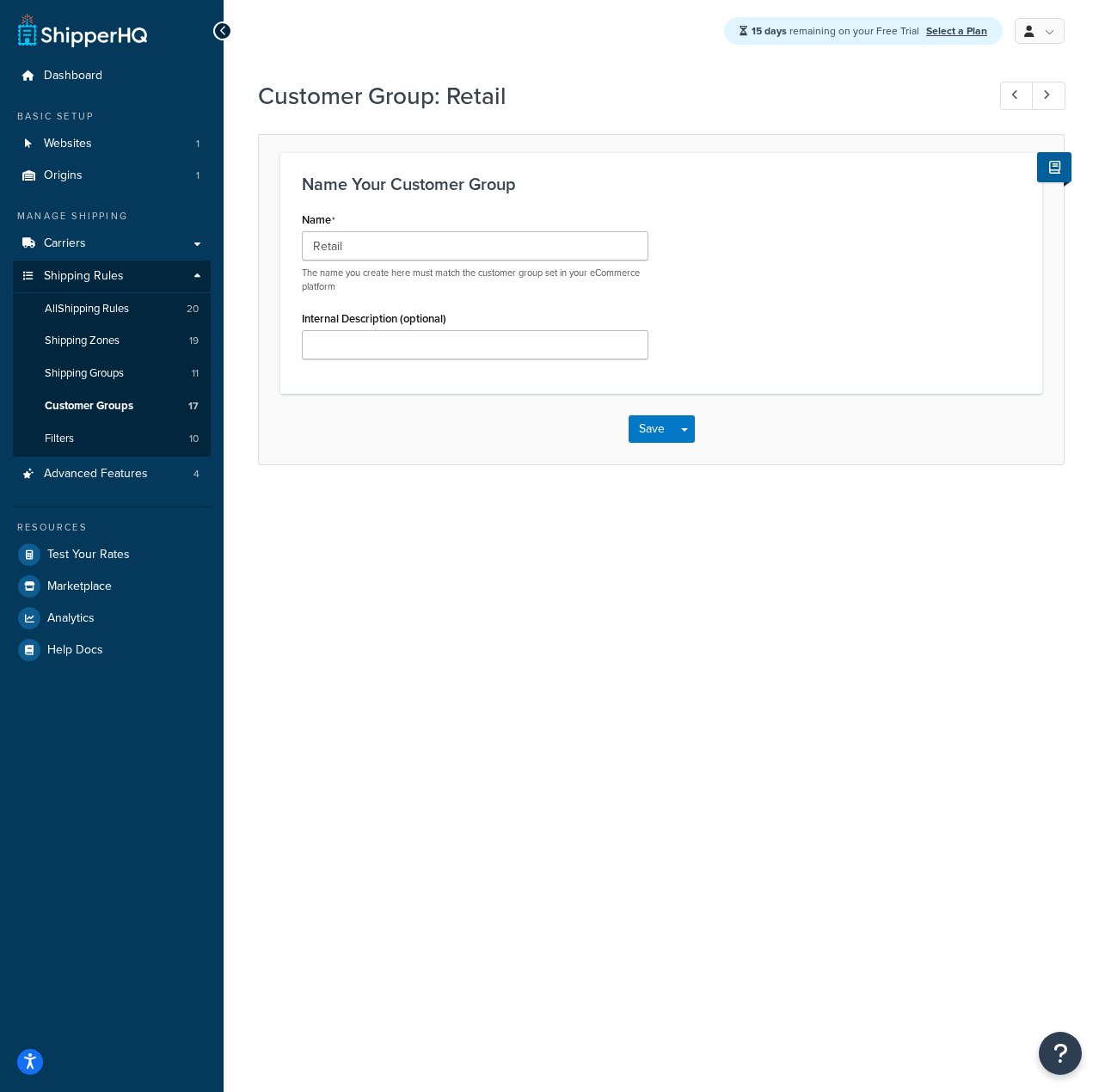
click at [453, 641] on div "15 days remaining on your Free Trial Select a Plan My Profile Billing Global Se…" at bounding box center [661, 546] width 876 height 1092
click at [104, 303] on span "All Shipping Rules" at bounding box center [87, 309] width 84 height 15
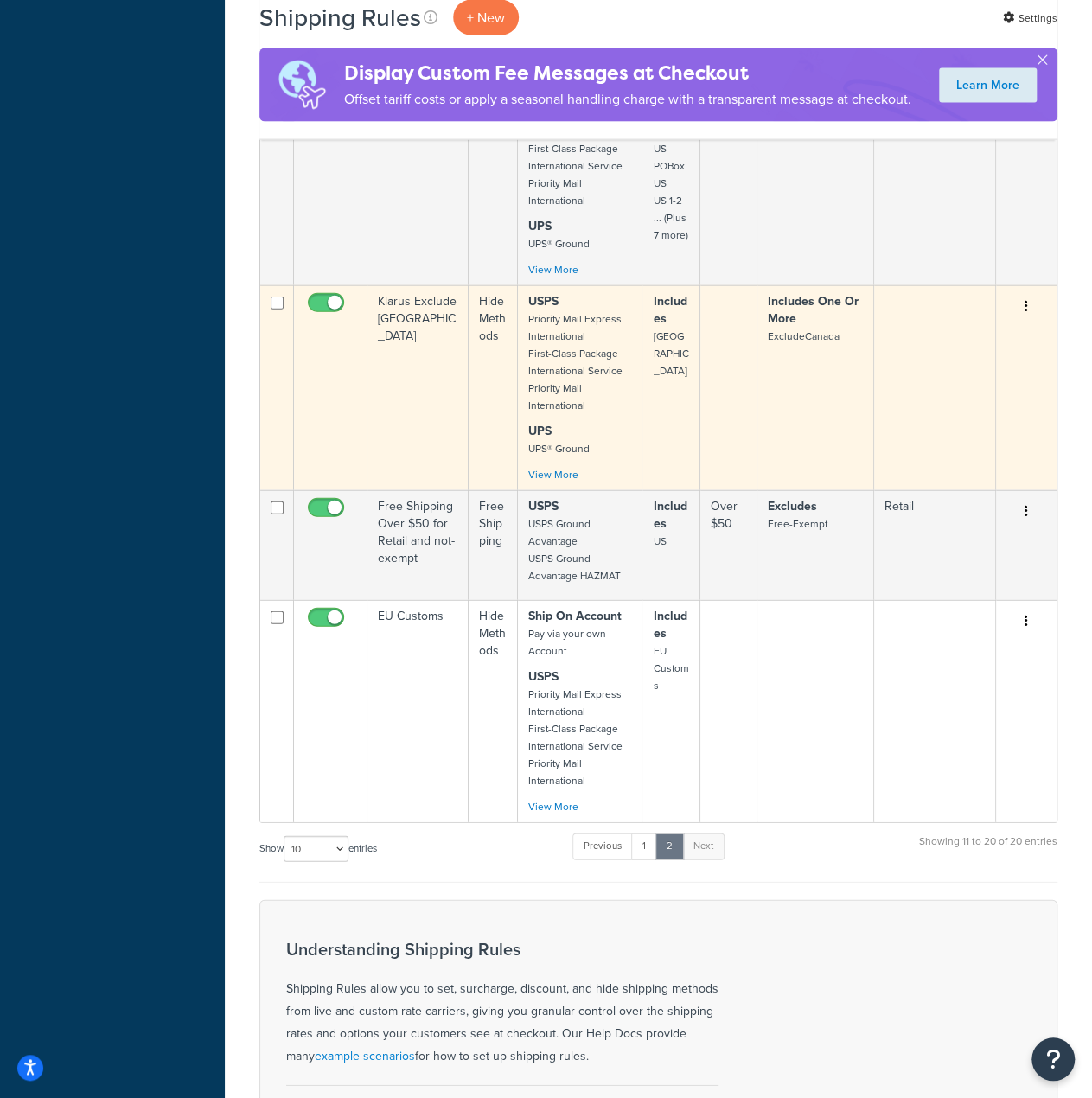
scroll to position [1816, 0]
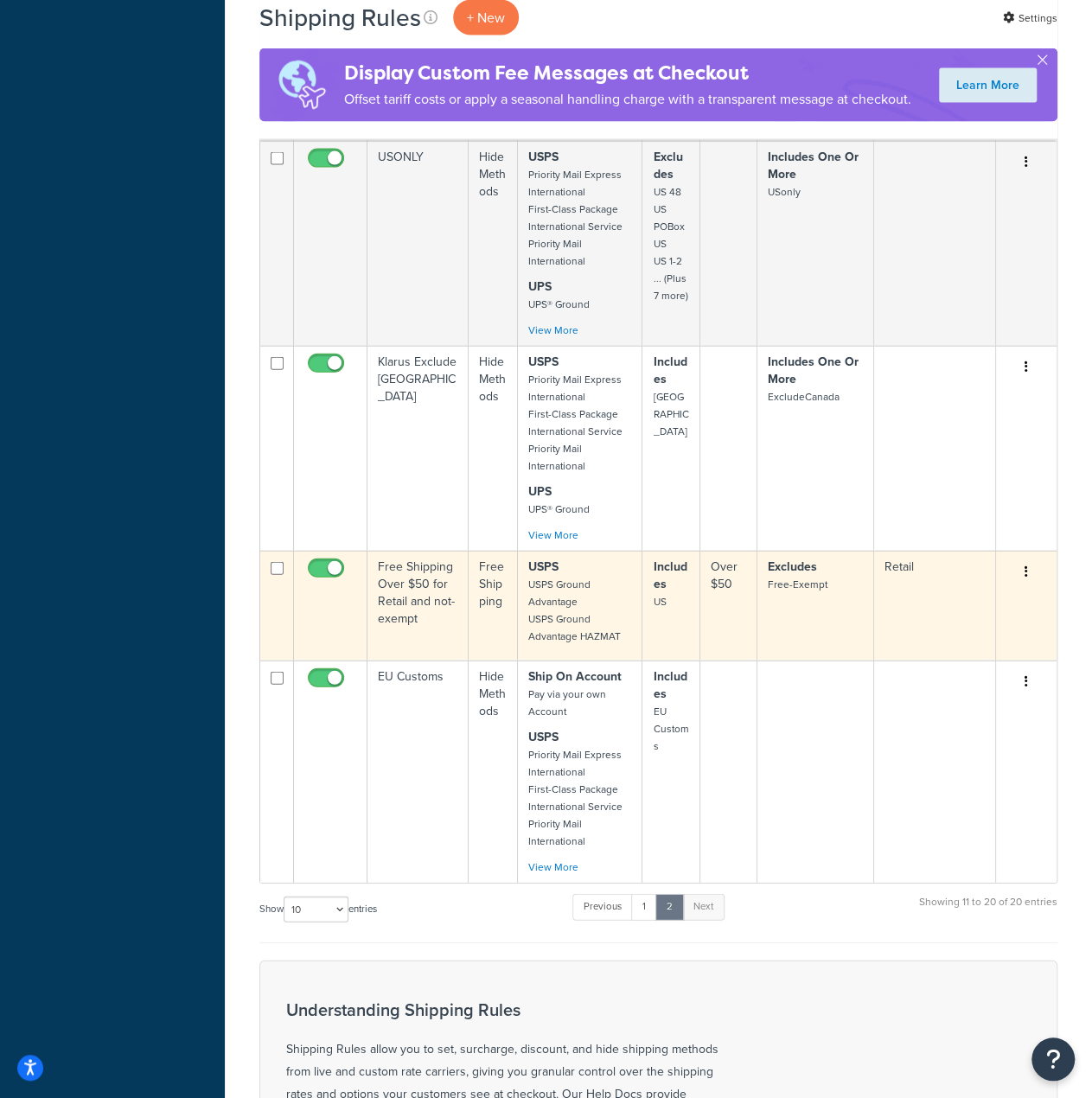
click at [891, 587] on td "Retail" at bounding box center [934, 606] width 121 height 110
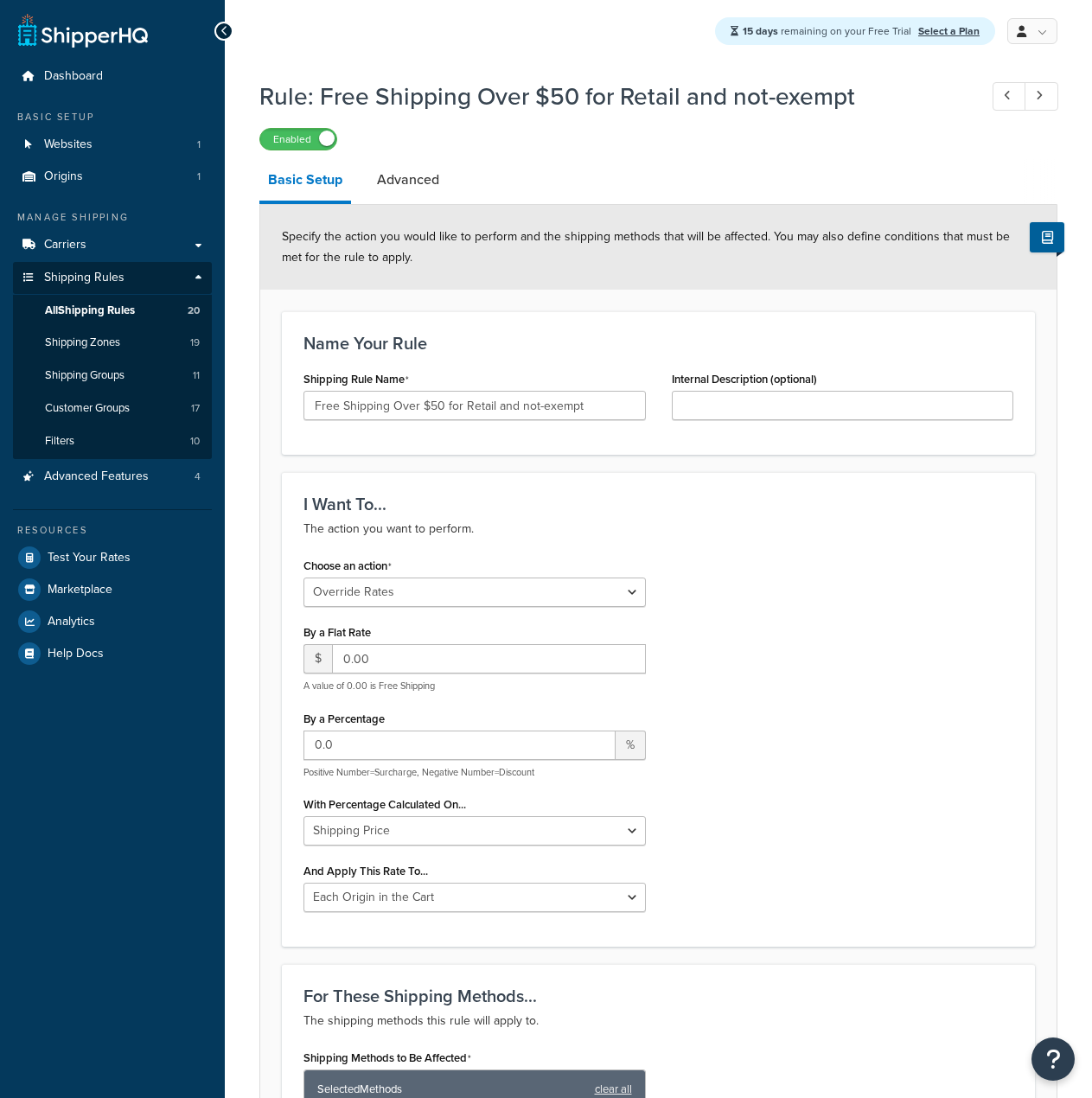
select select "OVERRIDE"
select select "LOCATION"
click at [87, 555] on span "Test Your Rates" at bounding box center [89, 558] width 83 height 15
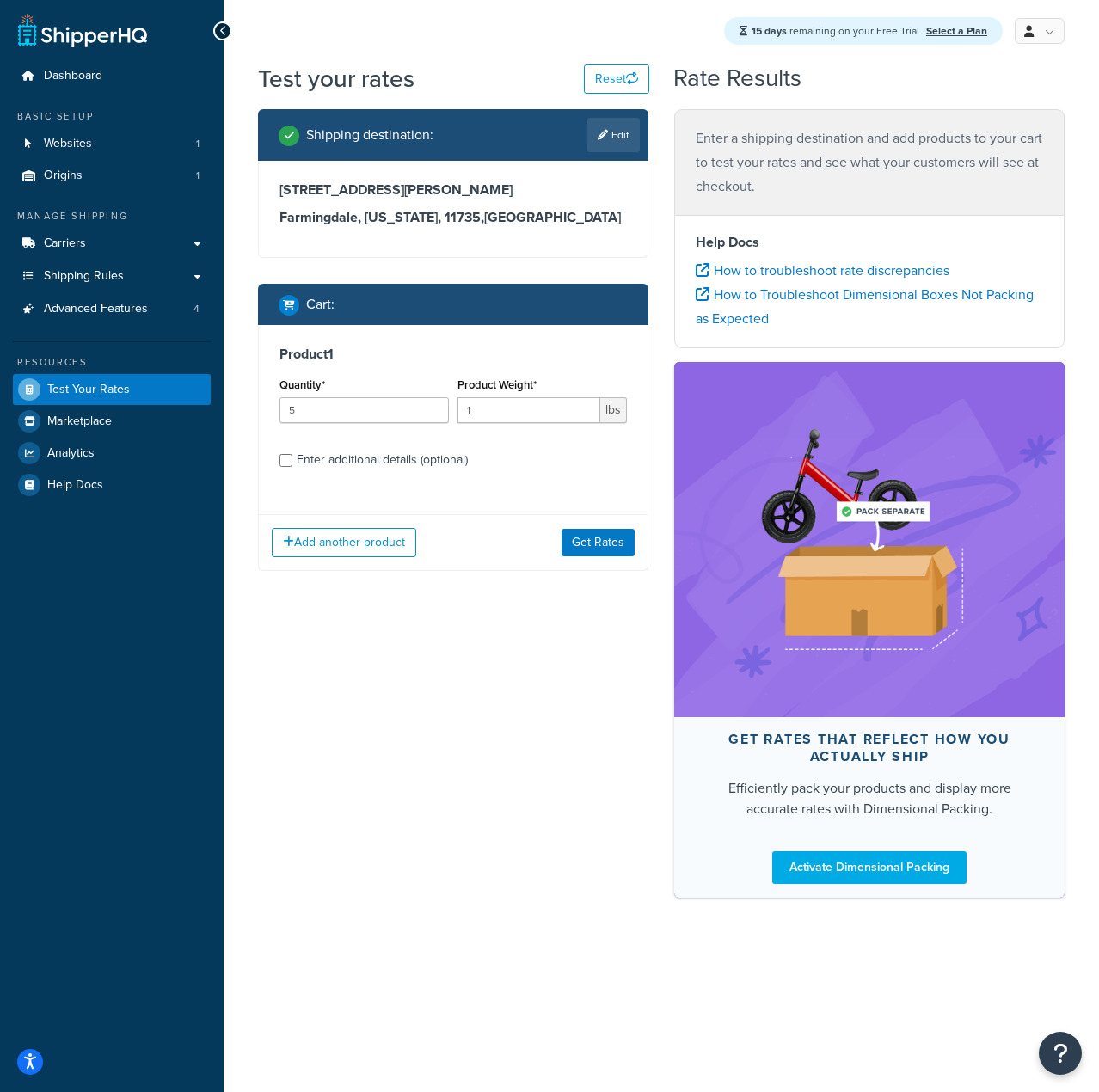
click at [356, 460] on div "Enter additional details (optional)" at bounding box center [382, 460] width 171 height 24
click at [292, 460] on input "Enter additional details (optional)" at bounding box center [286, 461] width 13 height 13
checkbox input "true"
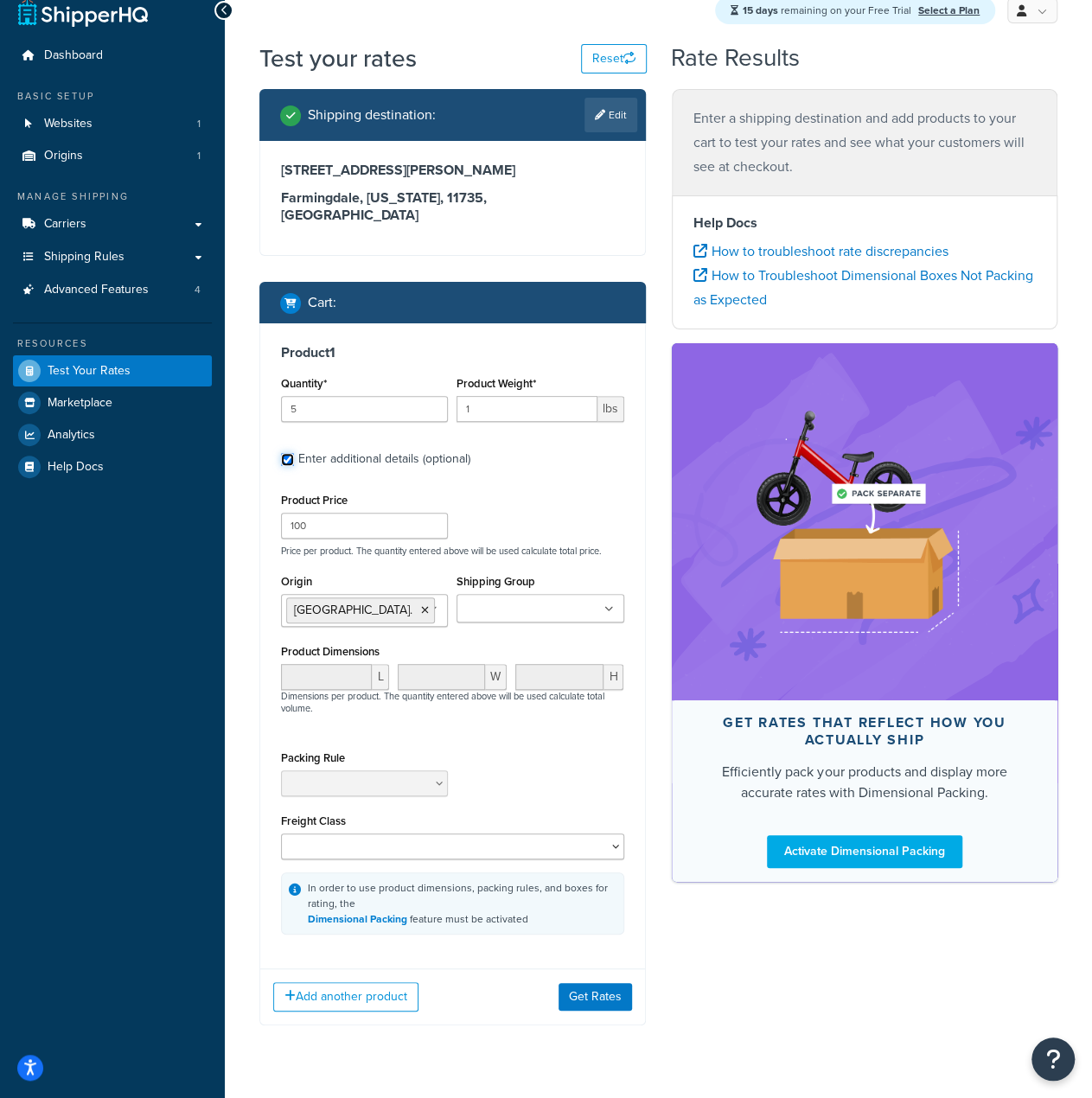
scroll to position [40, 0]
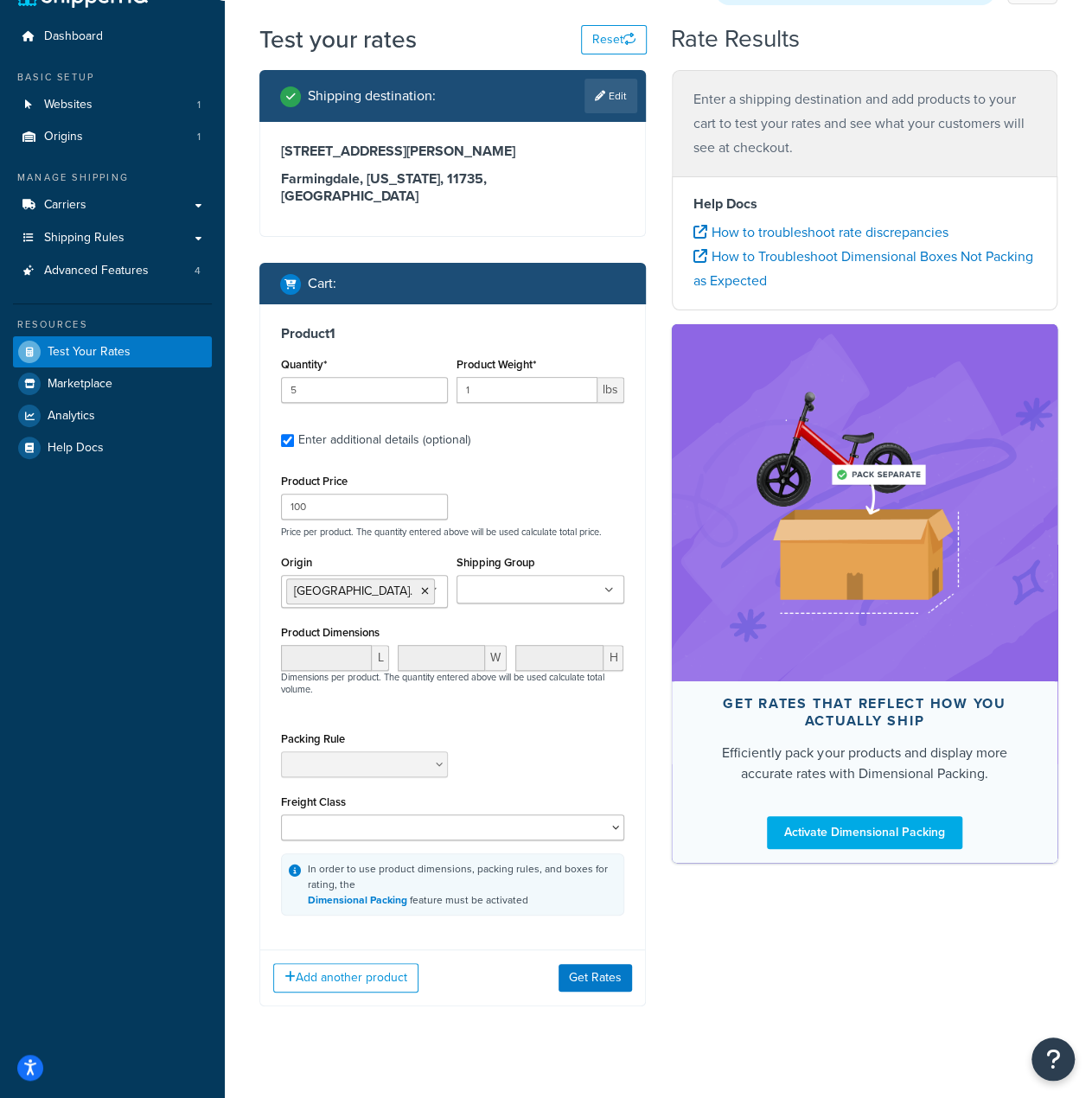
drag, startPoint x: 418, startPoint y: 158, endPoint x: 426, endPoint y: 153, distance: 9.4
click at [418, 158] on h3 "[STREET_ADDRESS][PERSON_NAME]" at bounding box center [452, 152] width 344 height 17
click at [621, 96] on link "Edit" at bounding box center [611, 96] width 53 height 35
select select "NY"
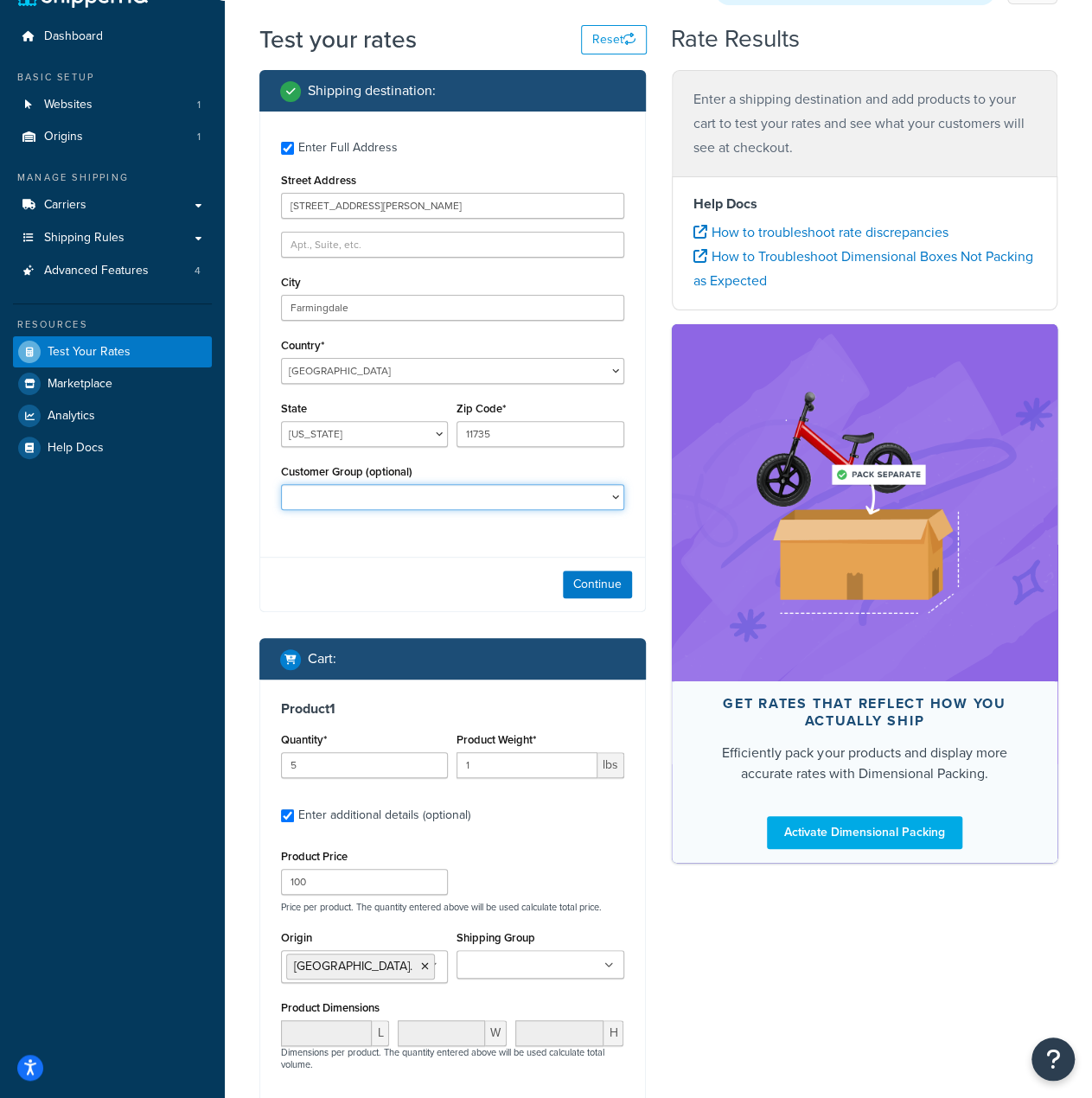
click at [355, 499] on select "Distributor Distributor - Tax Exempt DropShippers Exception Floor Floor - Tax E…" at bounding box center [452, 497] width 344 height 26
select select "Retail"
click at [281, 484] on select "Distributor Distributor - Tax Exempt DropShippers Exception Floor Floor - Tax E…" at bounding box center [452, 497] width 344 height 26
click at [593, 584] on button "Continue" at bounding box center [597, 584] width 69 height 27
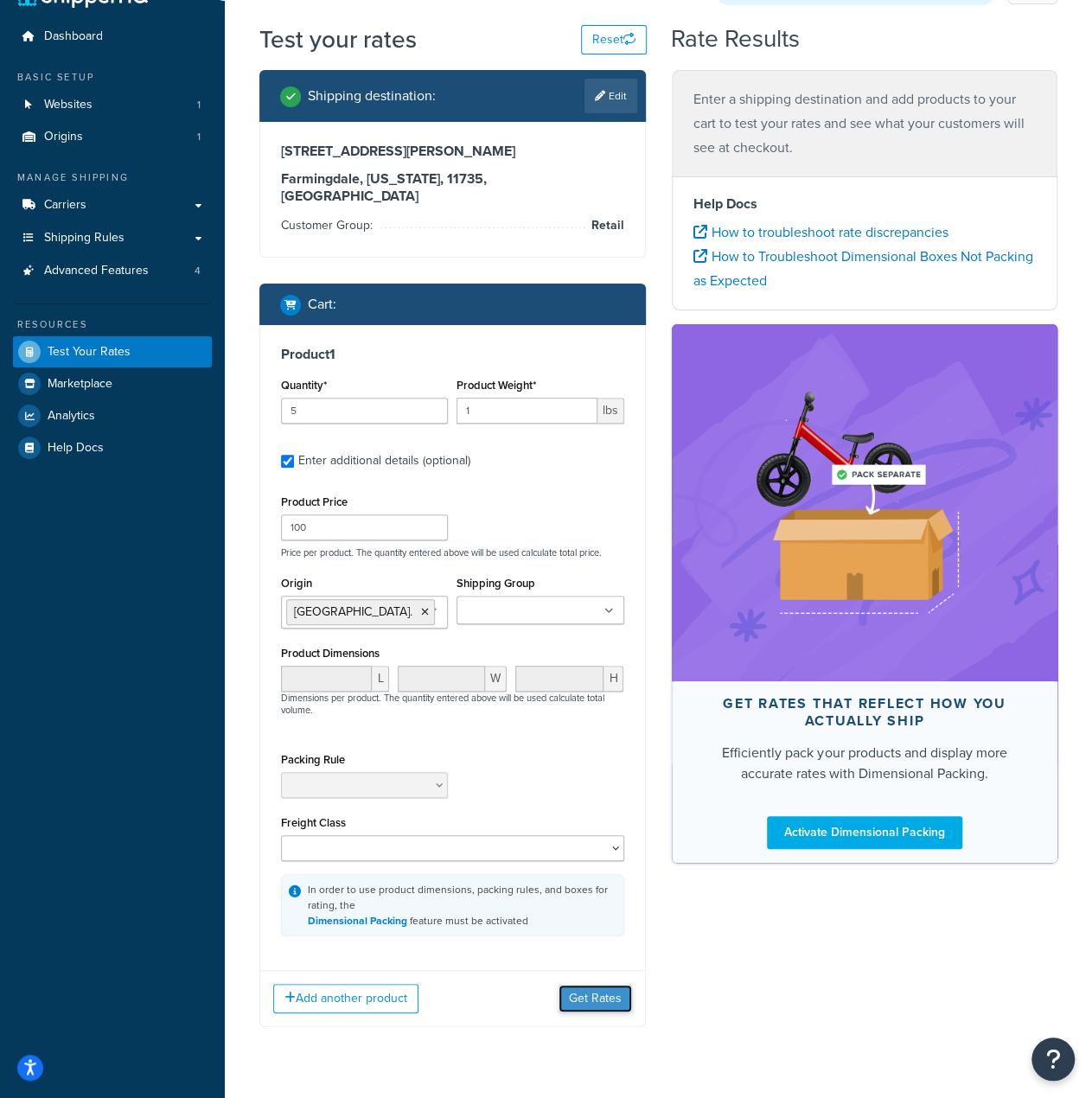
click at [597, 985] on button "Get Rates" at bounding box center [595, 998] width 73 height 27
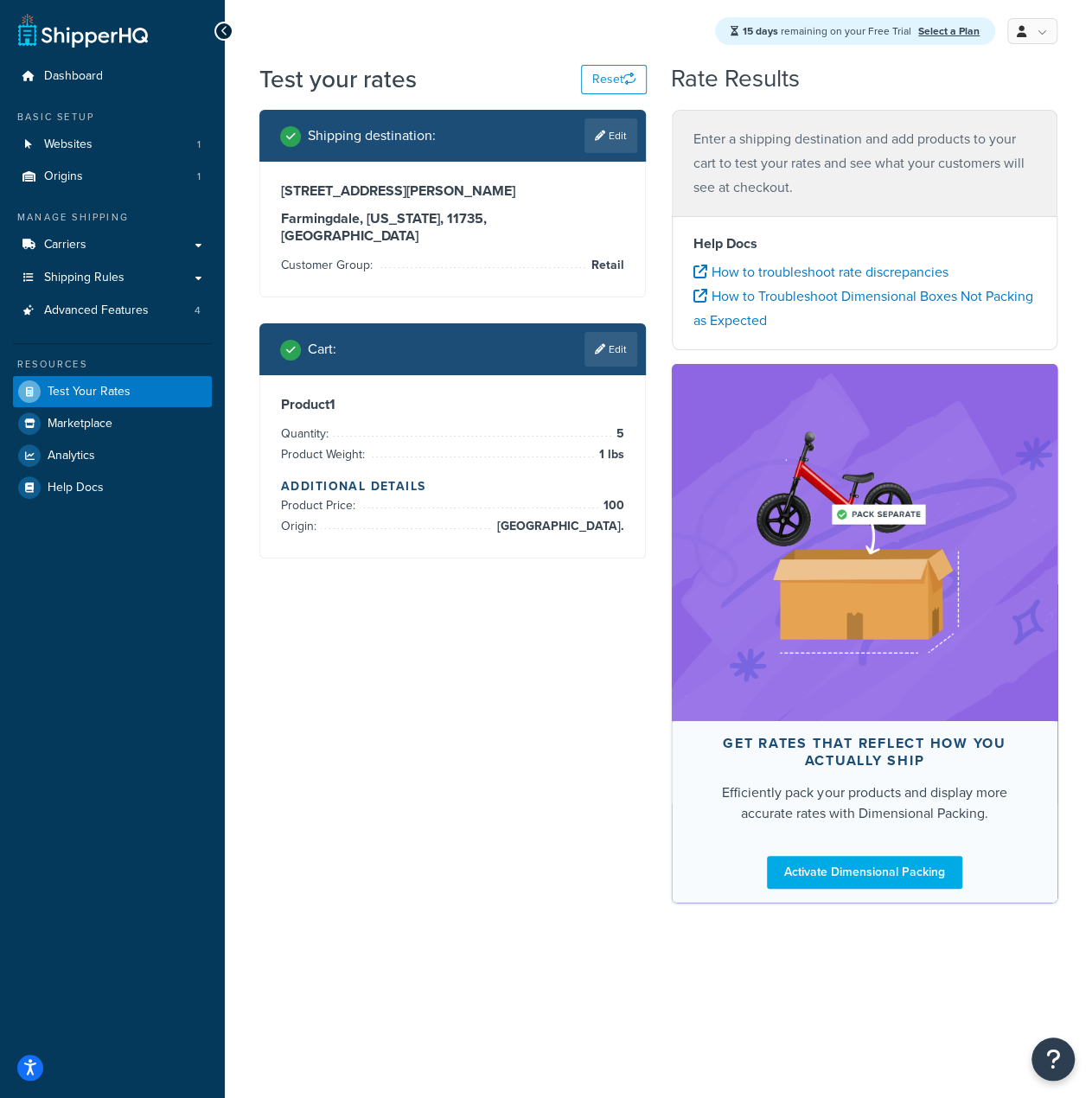
scroll to position [0, 0]
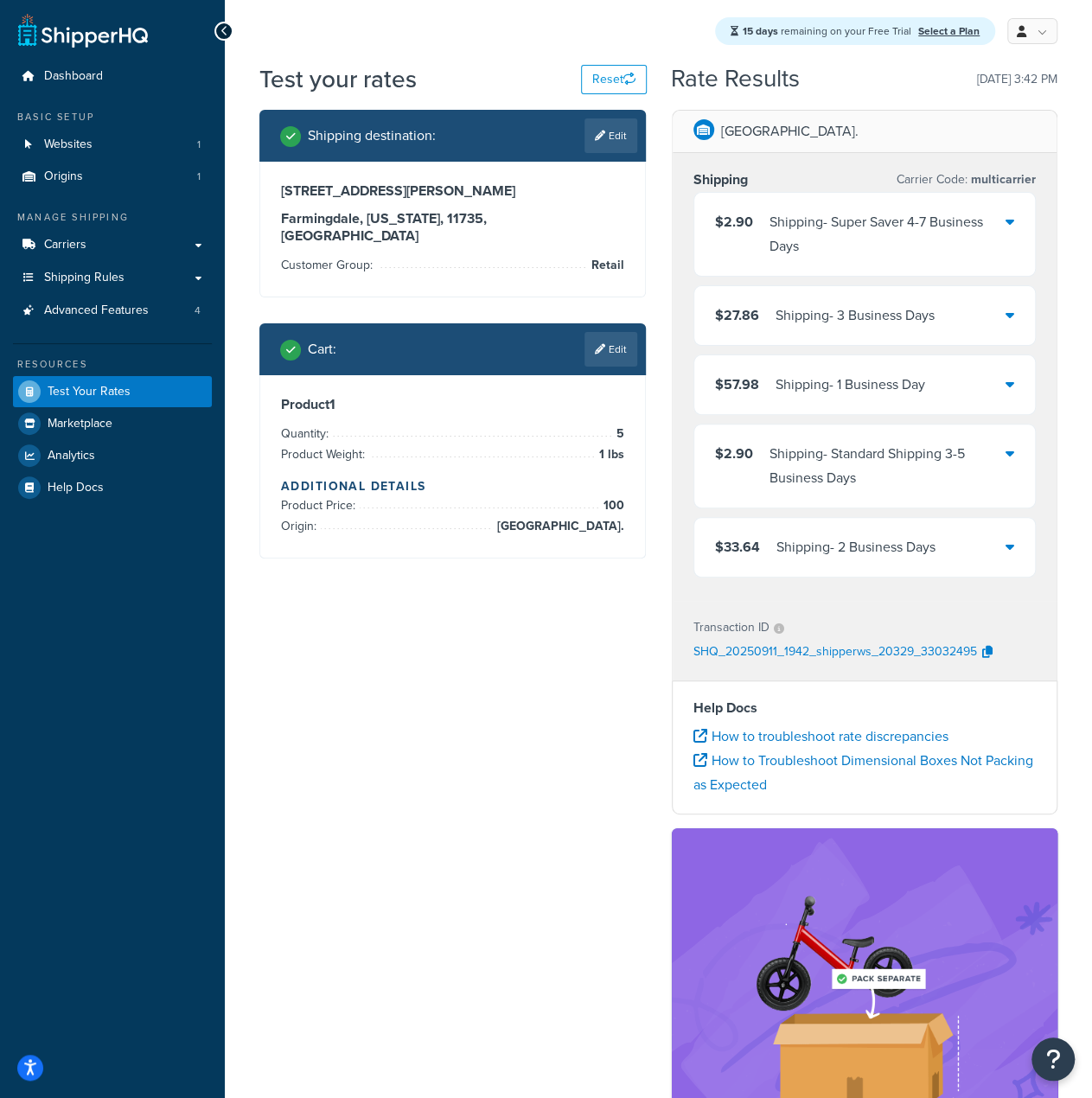
click at [918, 312] on div "Shipping - 3 Business Days" at bounding box center [855, 315] width 159 height 24
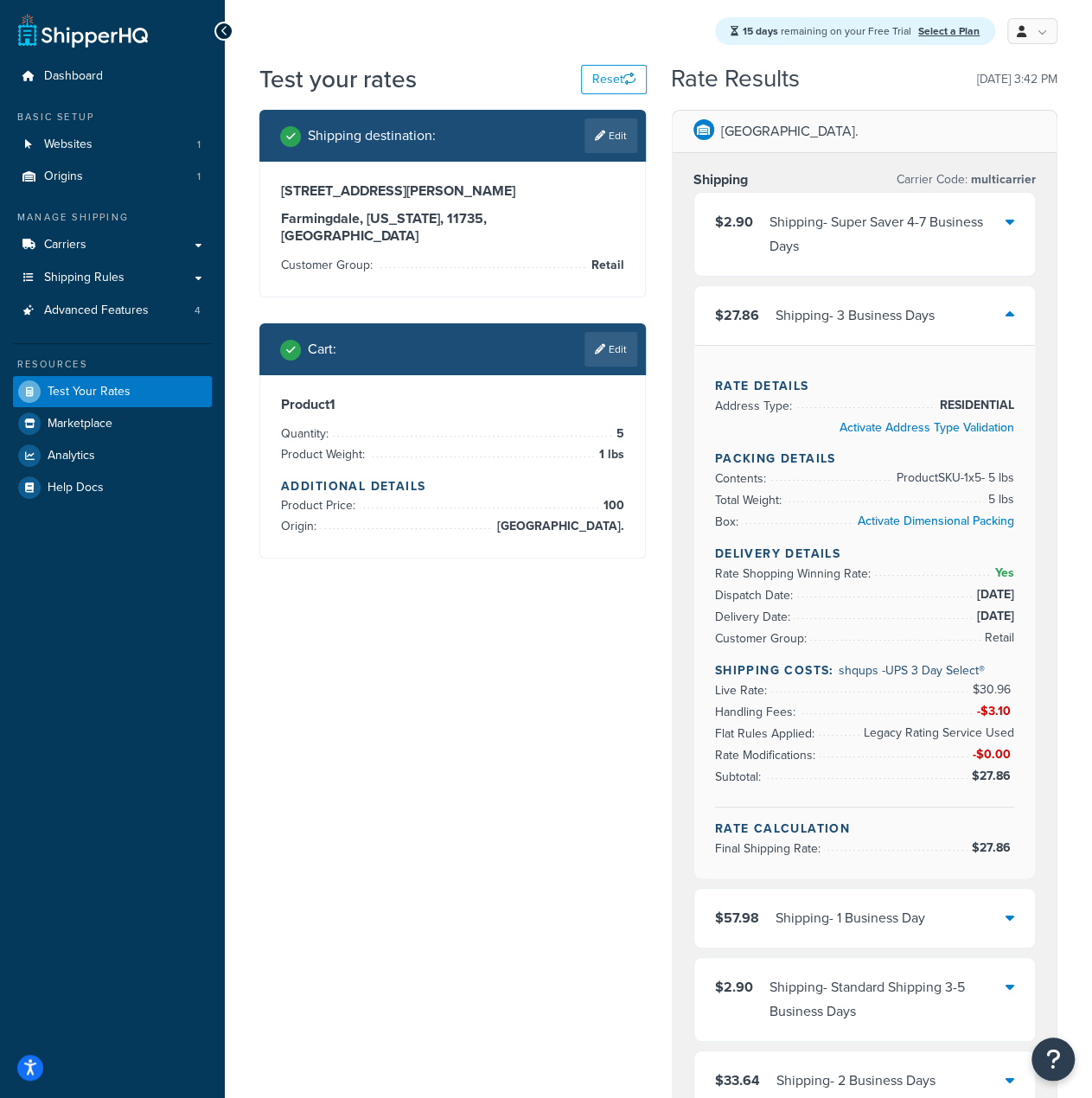
click at [881, 320] on div "Shipping - 3 Business Days" at bounding box center [855, 315] width 159 height 24
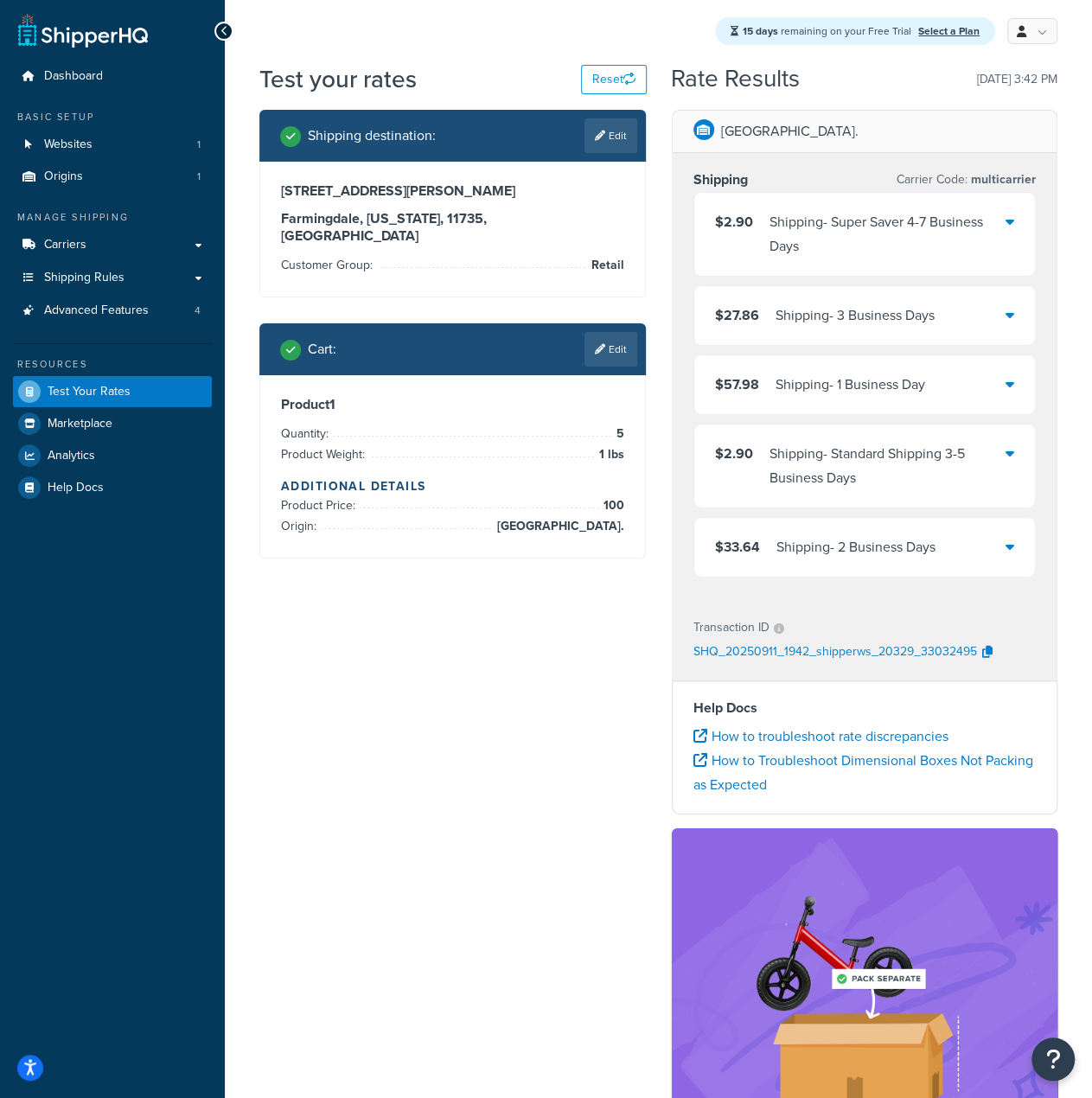
click at [859, 252] on div "Shipping - Super Saver 4-7 Business Days" at bounding box center [888, 234] width 237 height 48
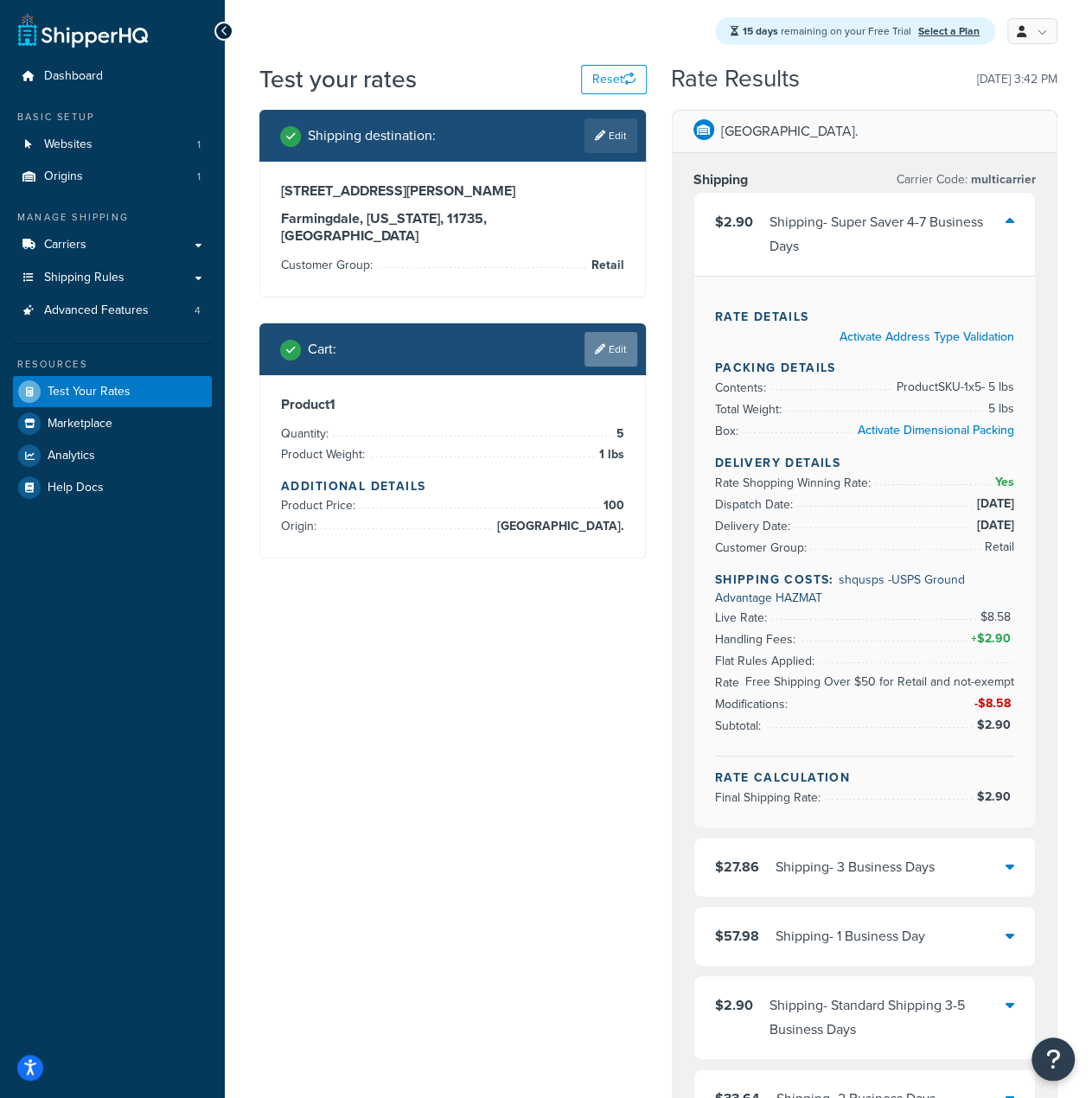
click at [607, 332] on link "Edit" at bounding box center [611, 349] width 53 height 35
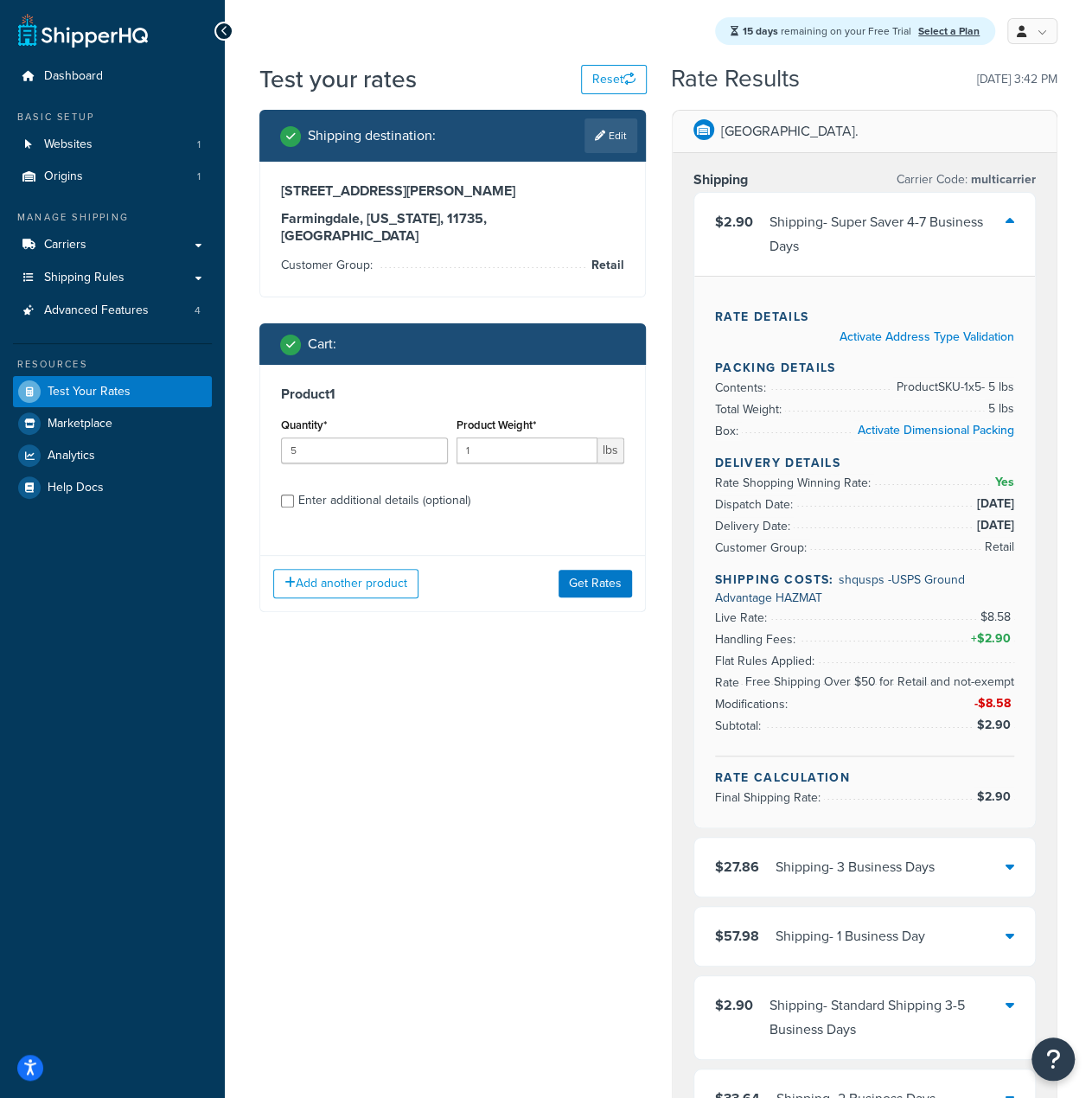
click at [382, 489] on div "Enter additional details (optional)" at bounding box center [384, 501] width 172 height 24
click at [294, 494] on input "Enter additional details (optional)" at bounding box center [287, 501] width 13 height 13
checkbox input "true"
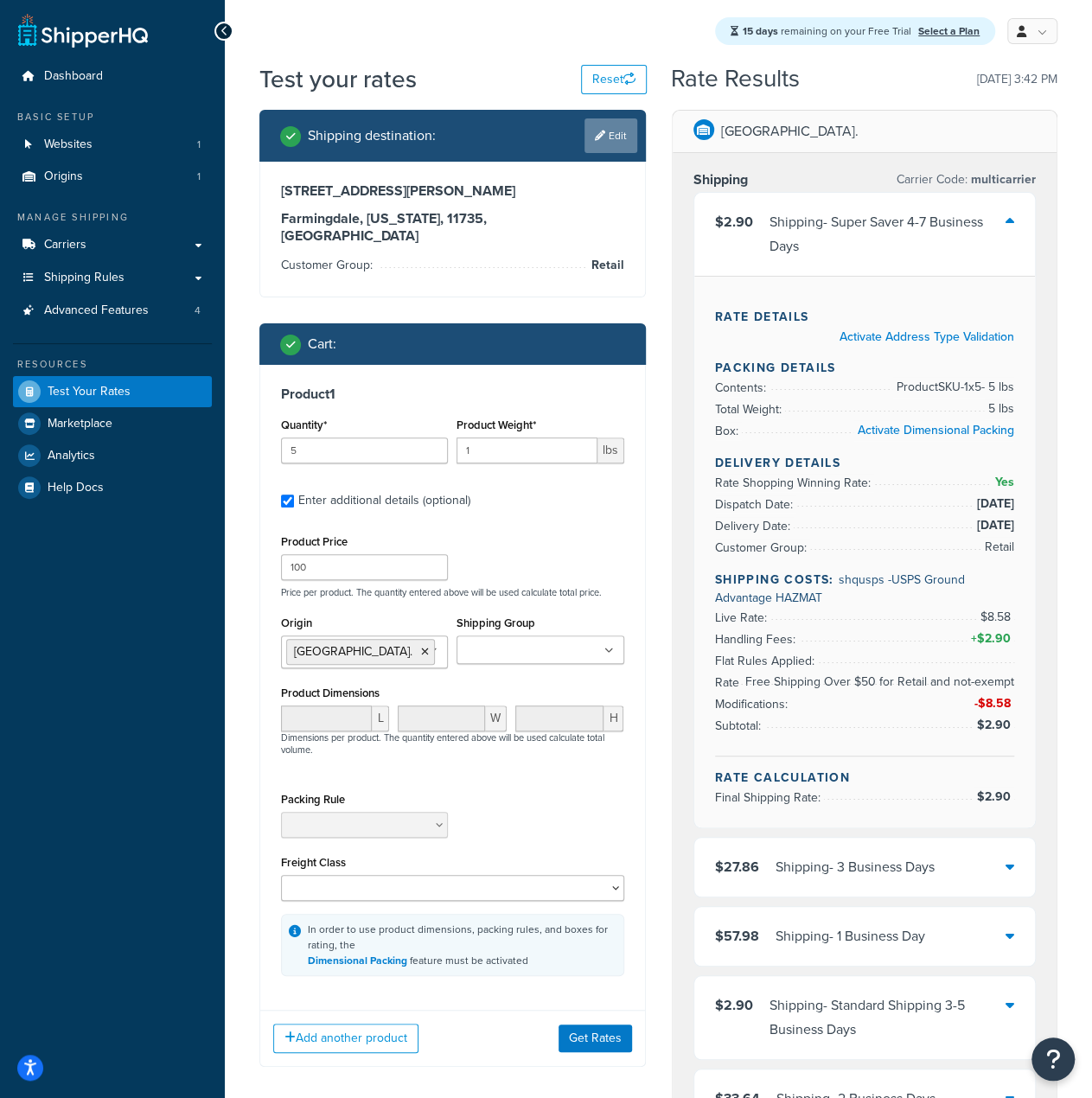
click at [622, 139] on link "Edit" at bounding box center [611, 136] width 53 height 35
select select "NY"
select select "Retail"
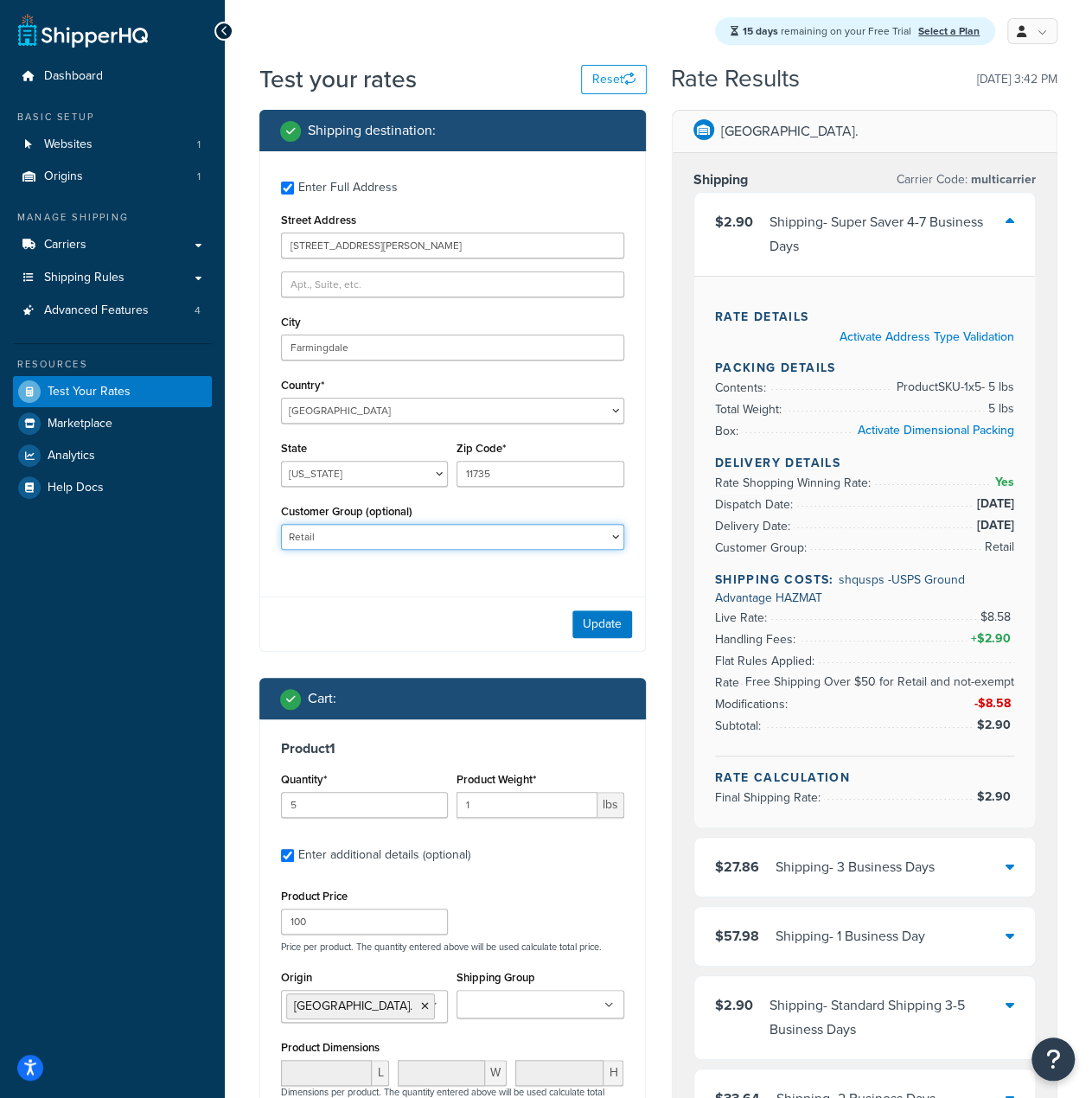
click at [444, 544] on select "Distributor Distributor - Tax Exempt DropShippers Exception Floor Floor - Tax E…" at bounding box center [452, 537] width 344 height 26
select select
click at [281, 525] on select "Distributor Distributor - Tax Exempt DropShippers Exception Floor Floor - Tax E…" at bounding box center [452, 537] width 344 height 26
click at [599, 633] on button "Update" at bounding box center [602, 623] width 59 height 27
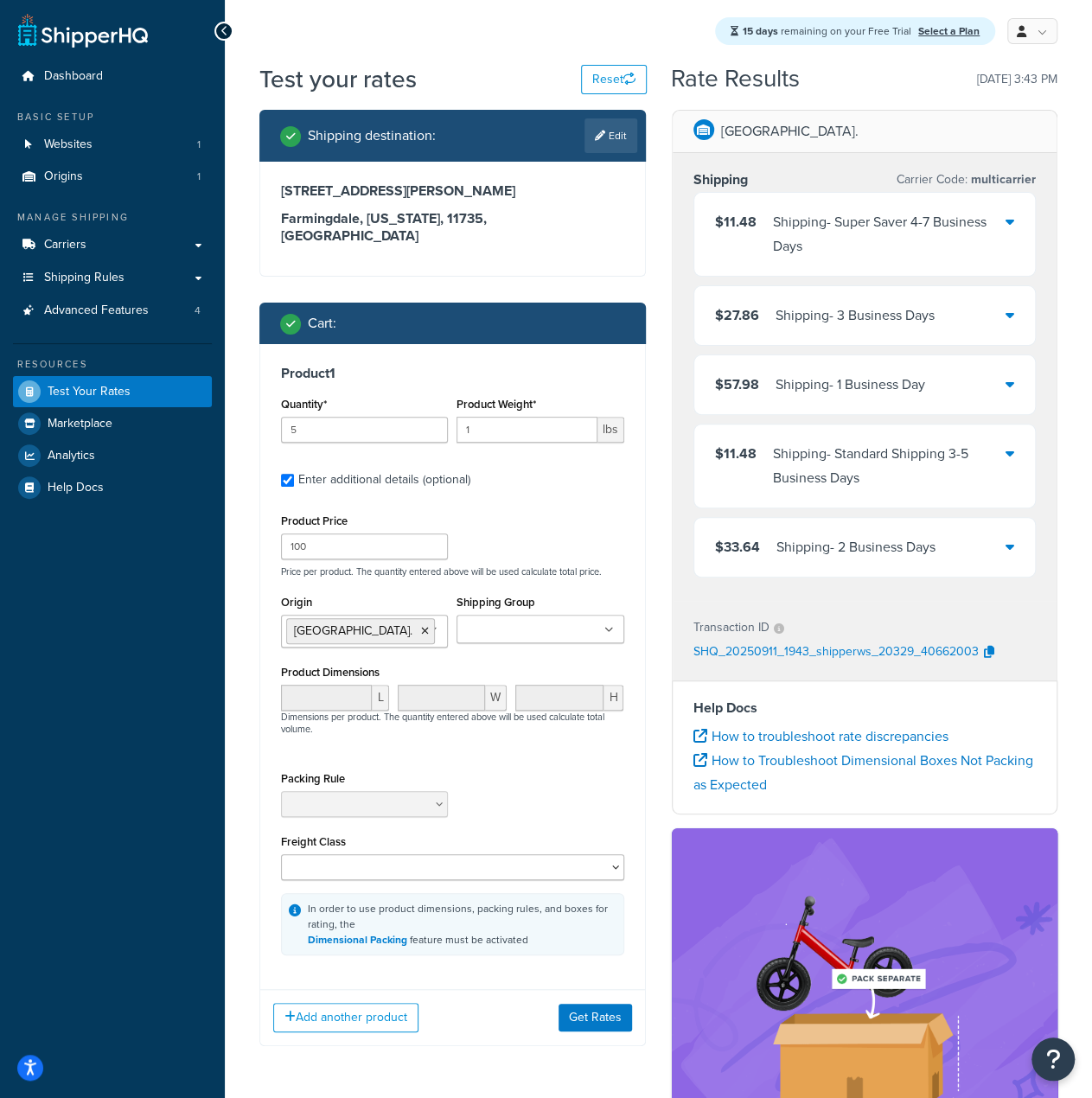
click at [928, 238] on div "Shipping - Super Saver 4-7 Business Days" at bounding box center [890, 234] width 233 height 48
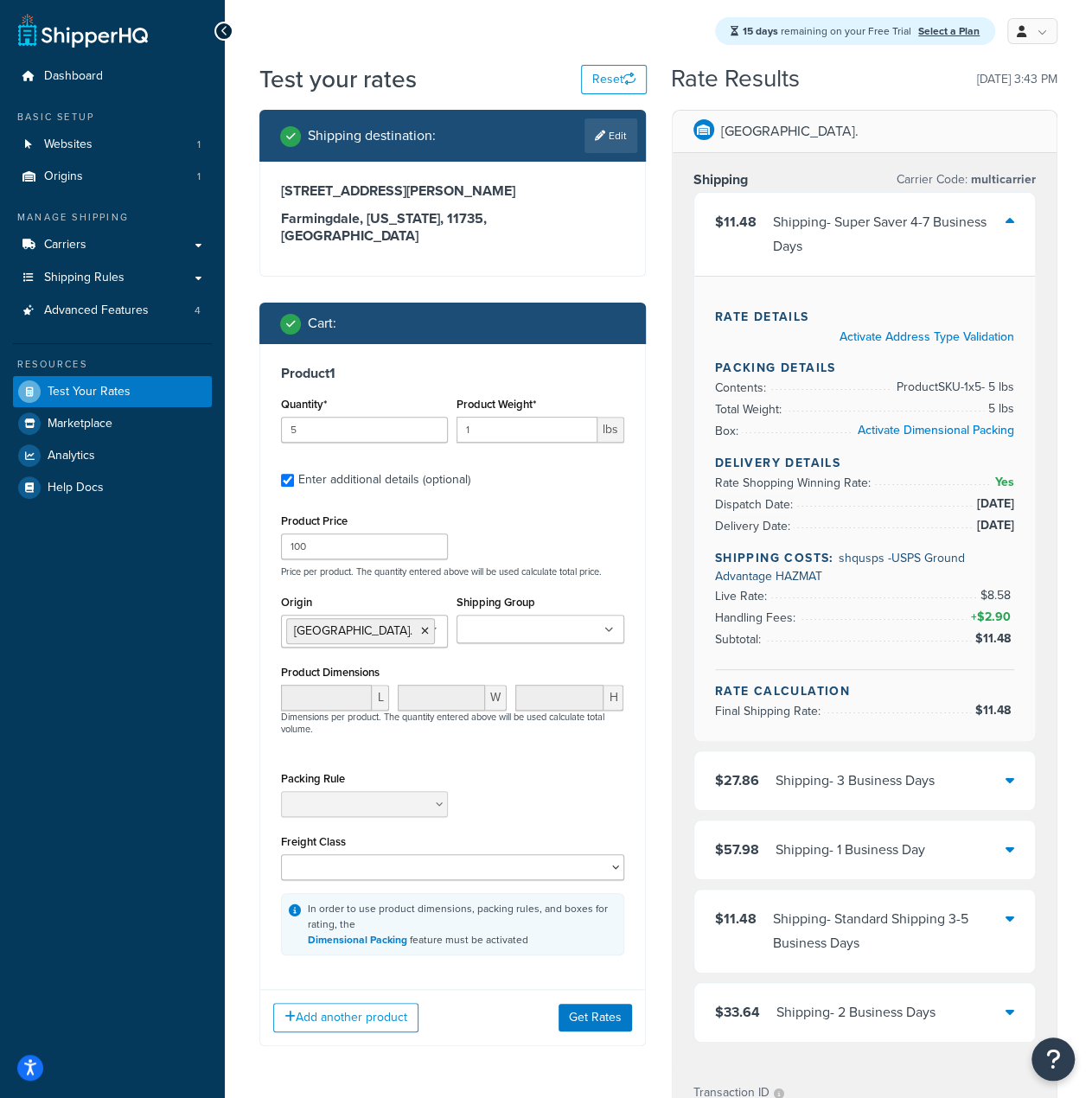
click at [828, 227] on div "Shipping - Super Saver 4-7 Business Days" at bounding box center [890, 234] width 233 height 48
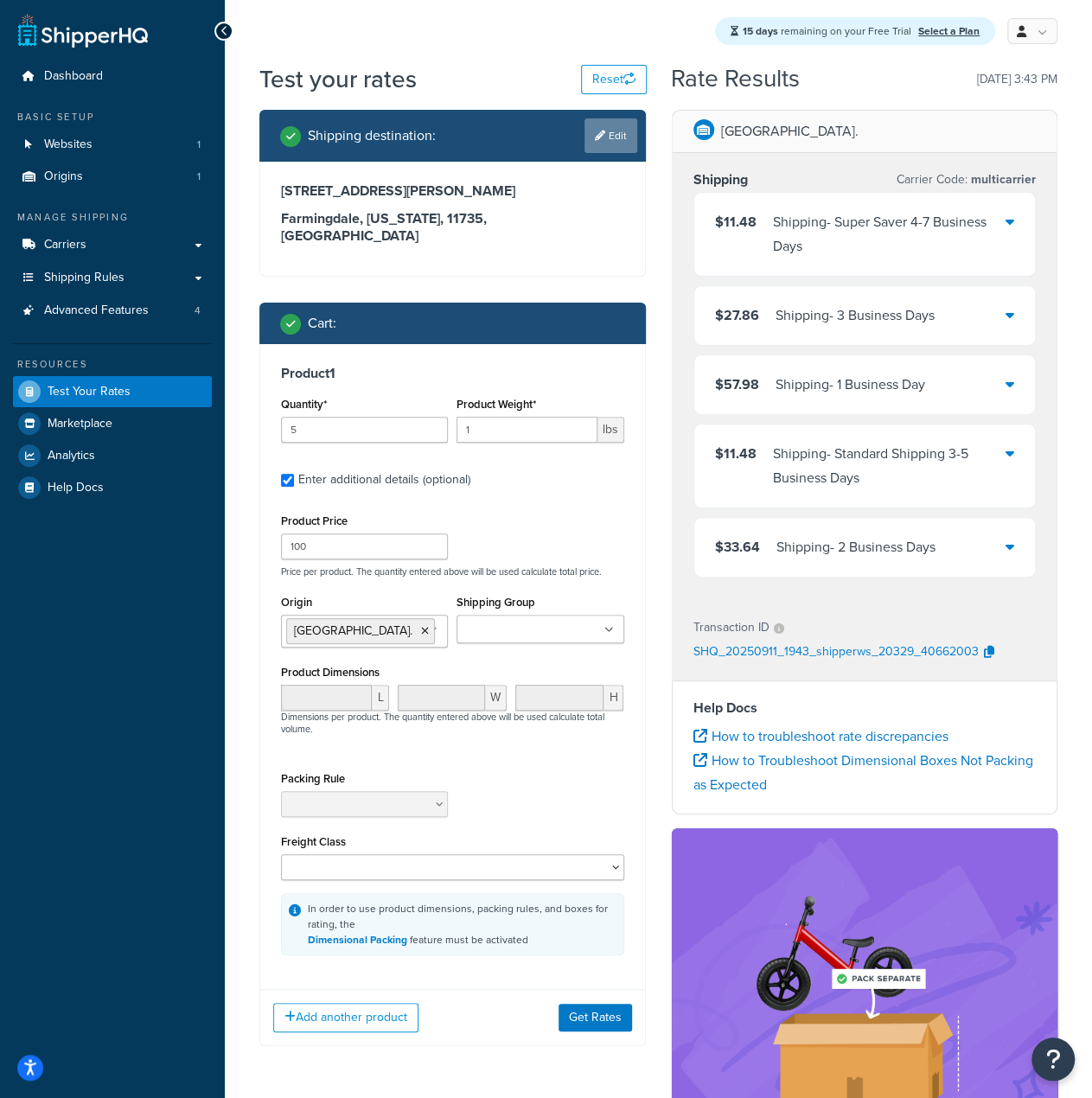
click at [593, 146] on link "Edit" at bounding box center [611, 136] width 53 height 35
select select "NY"
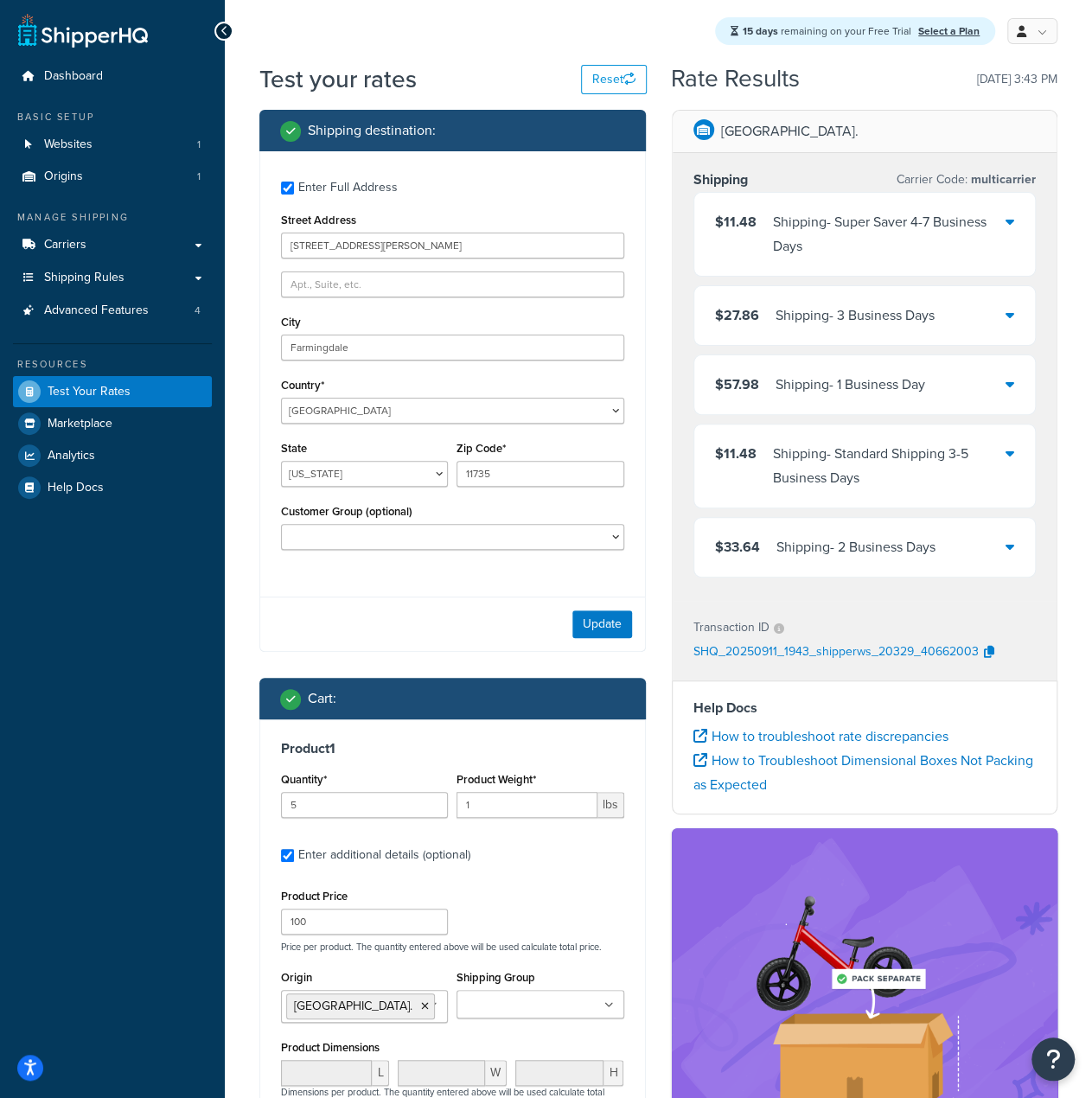
click at [505, 522] on div "Customer Group (optional) Distributor Distributor - Tax Exempt DropShippers Exc…" at bounding box center [452, 525] width 344 height 50
drag, startPoint x: 498, startPoint y: 534, endPoint x: 491, endPoint y: 542, distance: 10.6
click at [498, 534] on select "Distributor Distributor - Tax Exempt DropShippers Exception Floor Floor - Tax E…" at bounding box center [452, 537] width 344 height 26
select select "Retail"
click at [281, 525] on select "Distributor Distributor - Tax Exempt DropShippers Exception Floor Floor - Tax E…" at bounding box center [452, 537] width 344 height 26
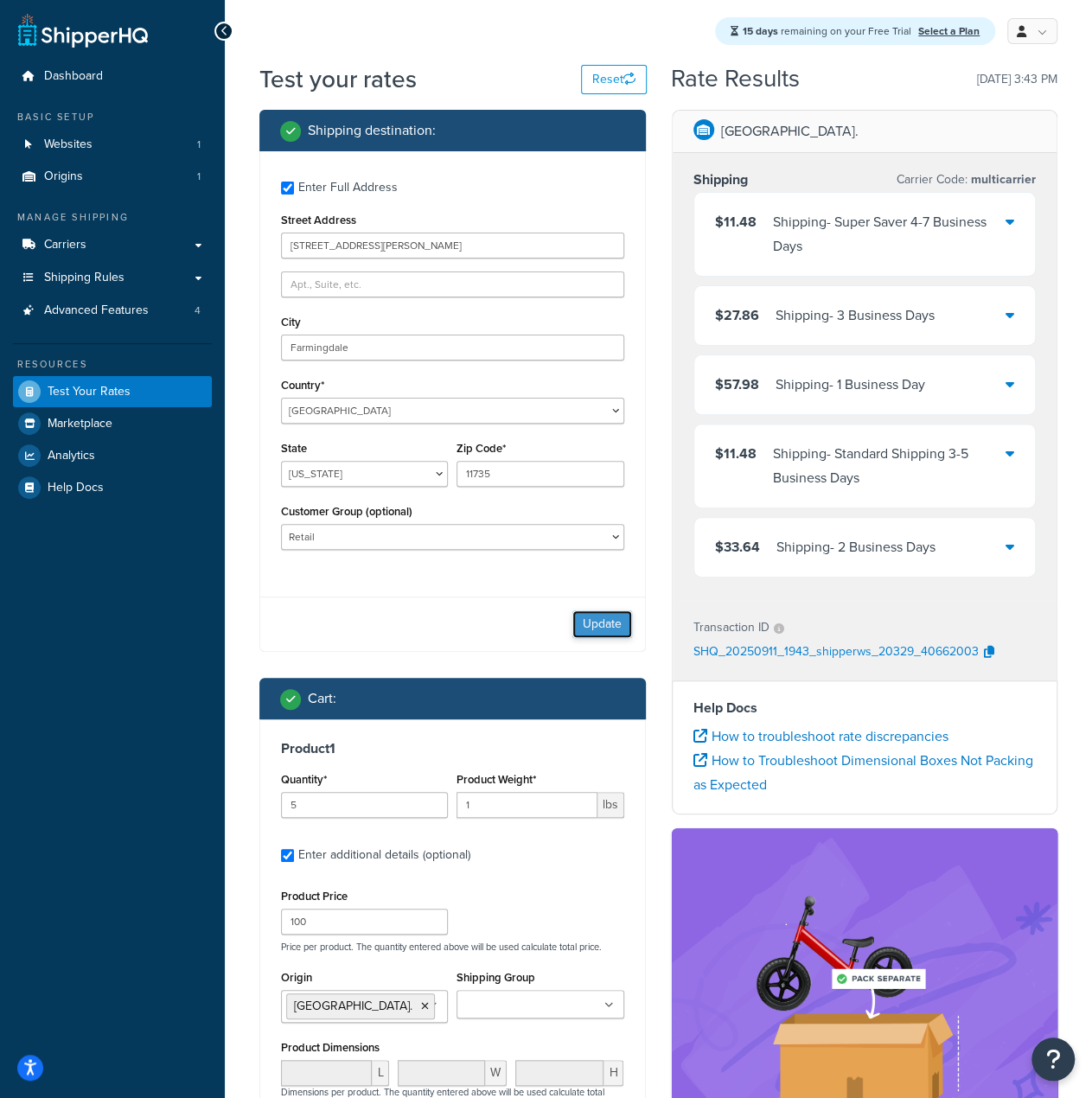
click at [605, 619] on button "Update" at bounding box center [602, 623] width 59 height 27
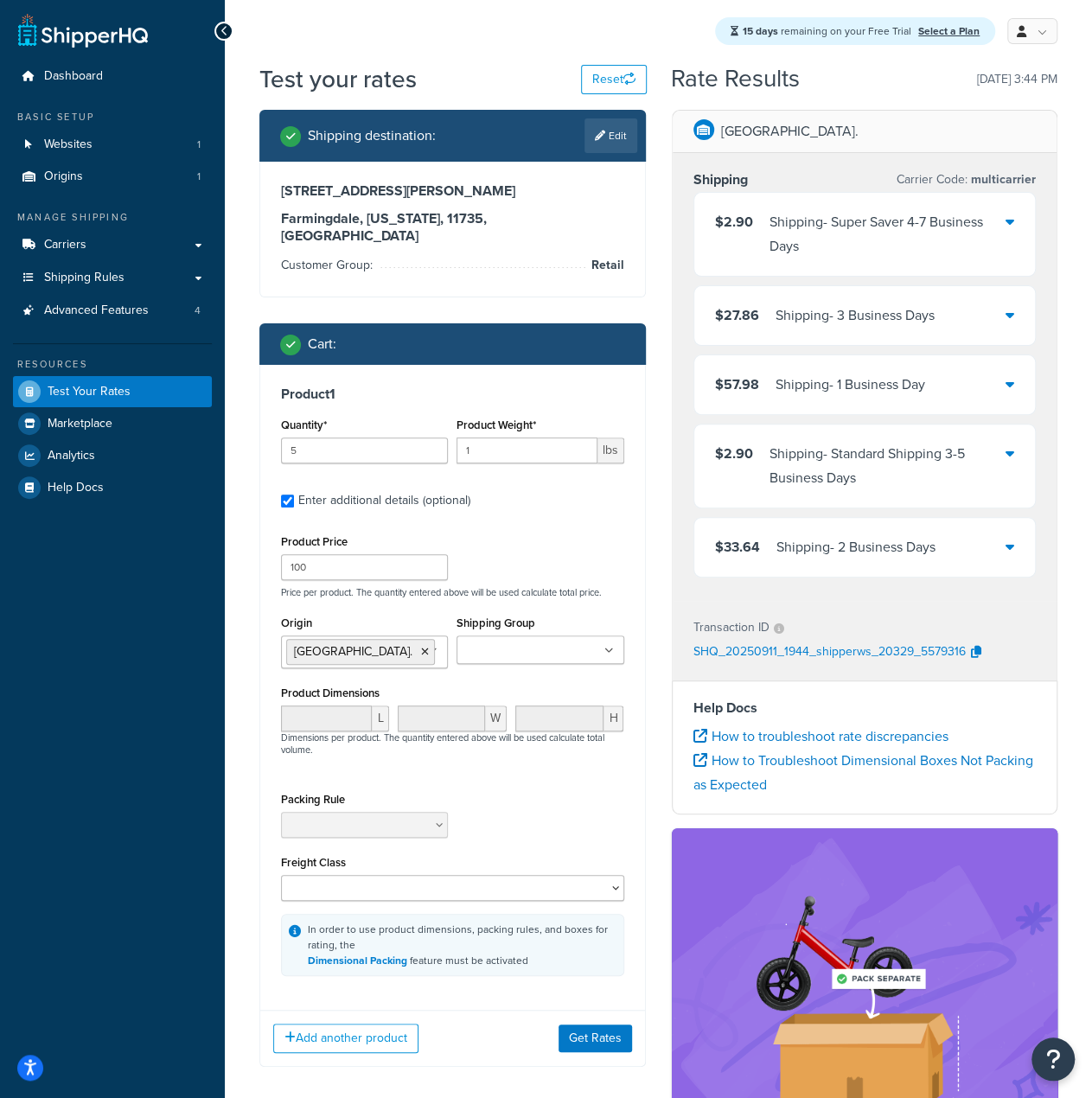
click at [905, 229] on div "Shipping - Super Saver 4-7 Business Days" at bounding box center [888, 234] width 237 height 48
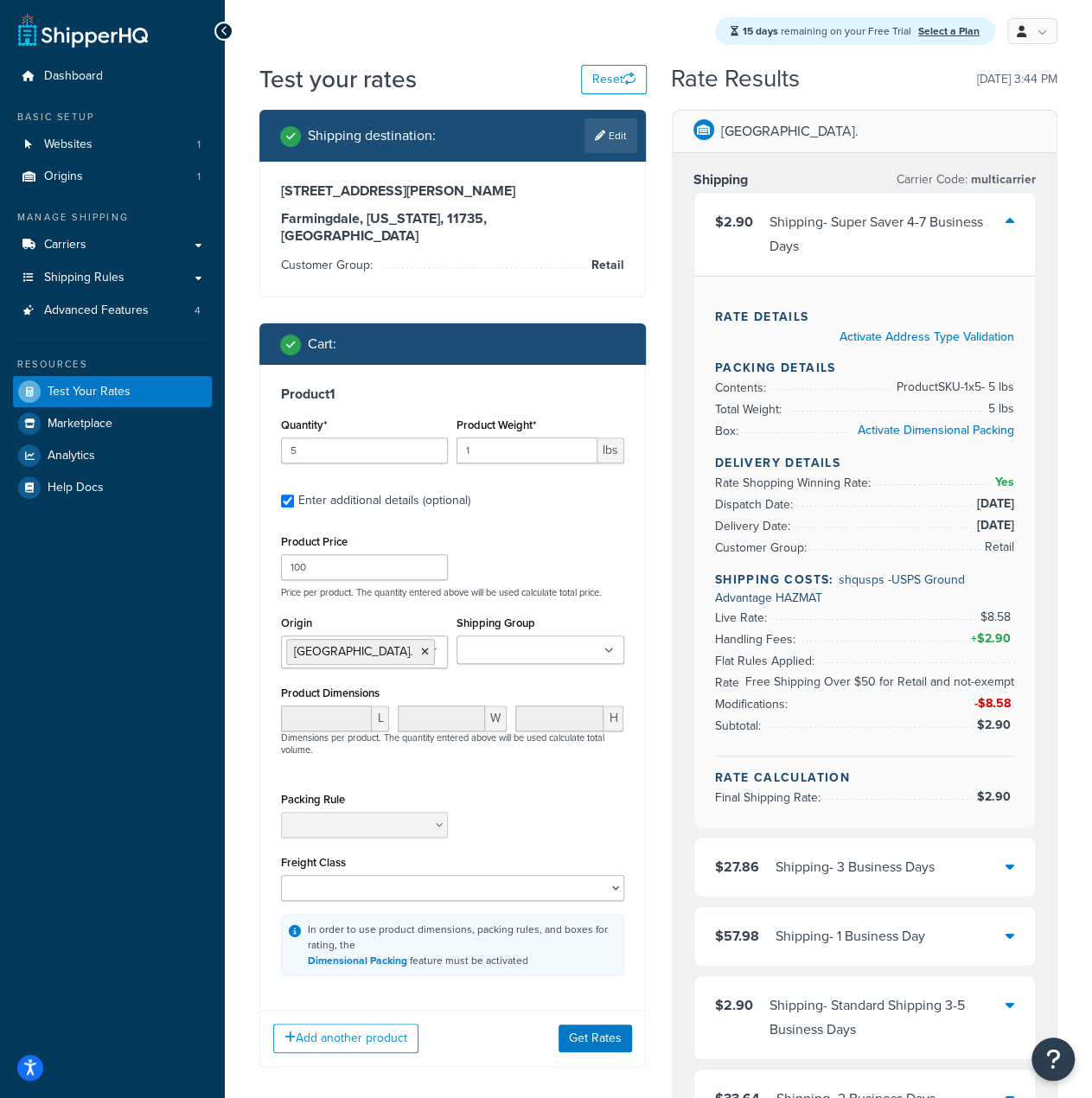
click at [891, 857] on div "Shipping - 3 Business Days" at bounding box center [855, 867] width 159 height 24
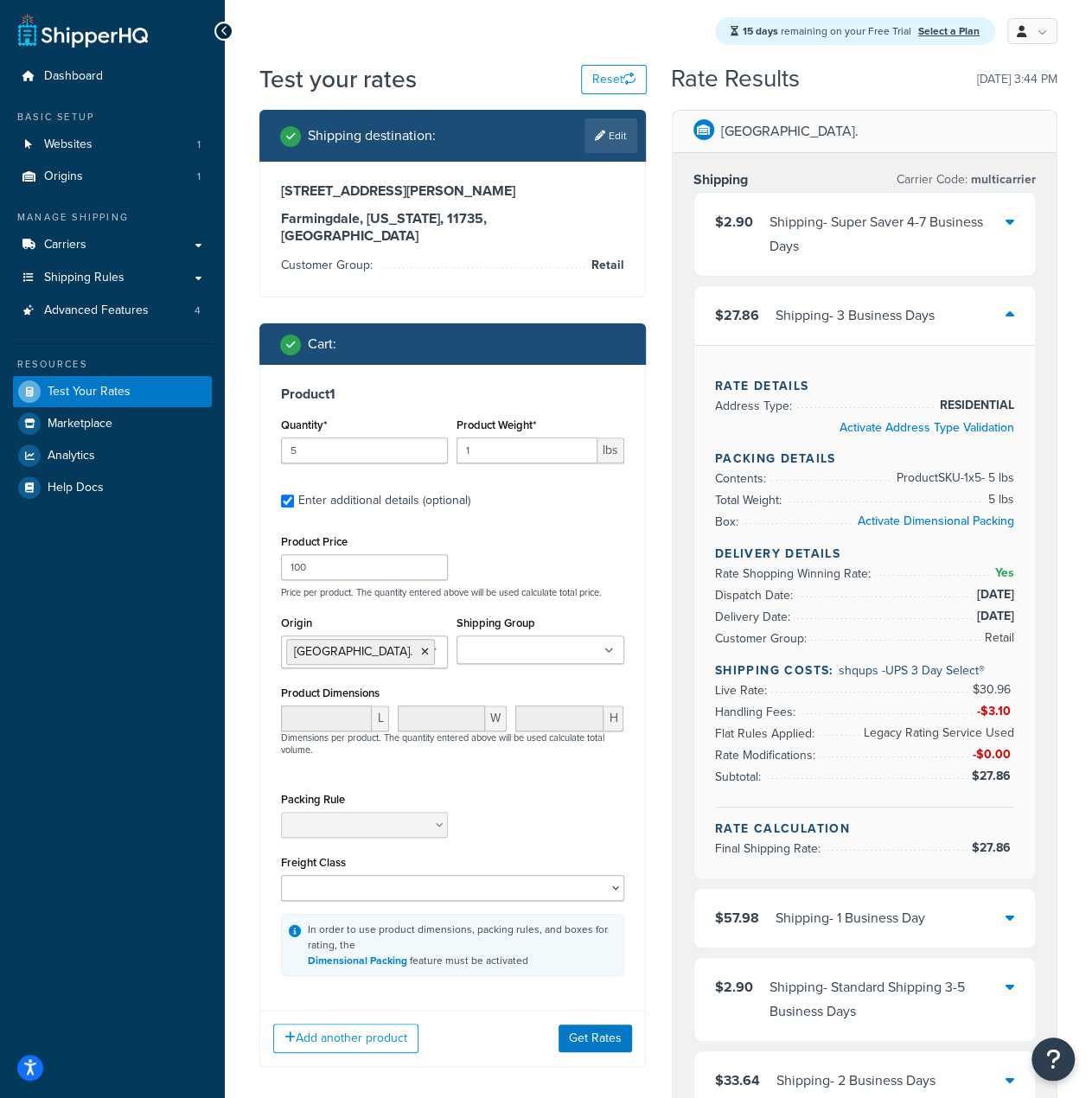
click at [868, 217] on div "Shipping - Super Saver 4-7 Business Days" at bounding box center [888, 234] width 237 height 48
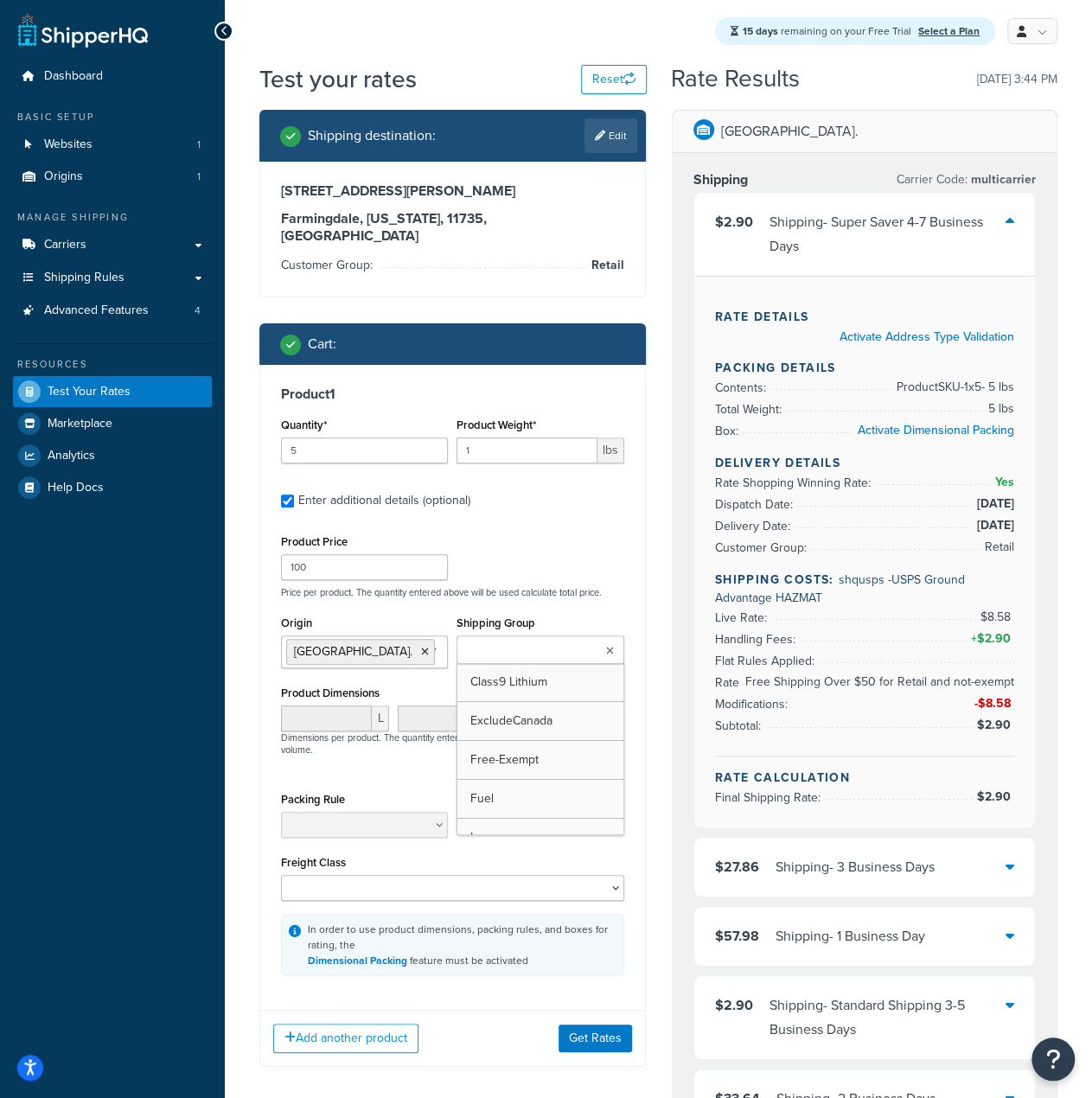
click at [572, 641] on input "Shipping Group" at bounding box center [538, 651] width 153 height 19
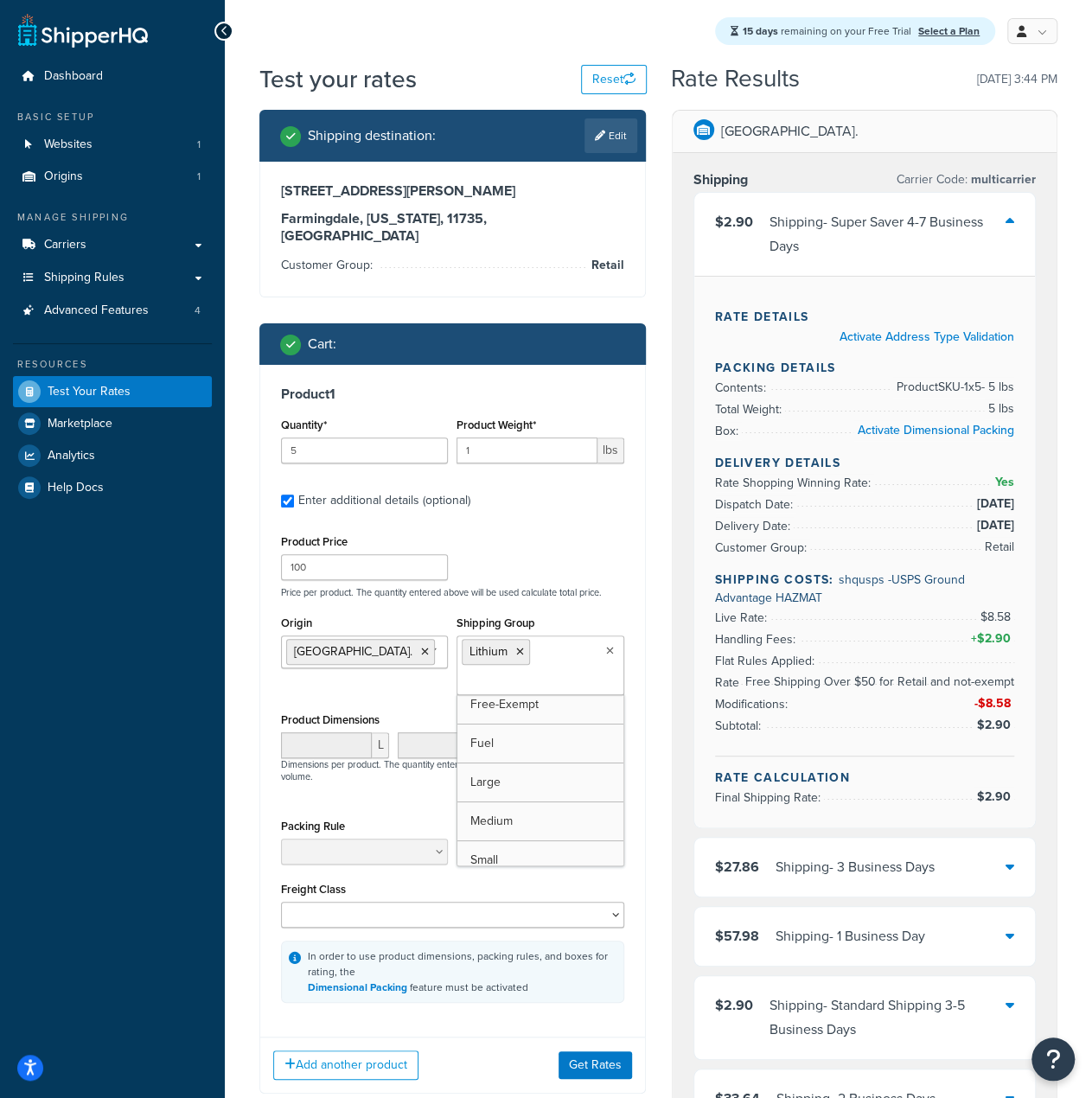
click at [459, 1045] on div "Add another product Get Rates" at bounding box center [452, 1065] width 385 height 57
click at [618, 1052] on button "Get Rates" at bounding box center [595, 1065] width 73 height 27
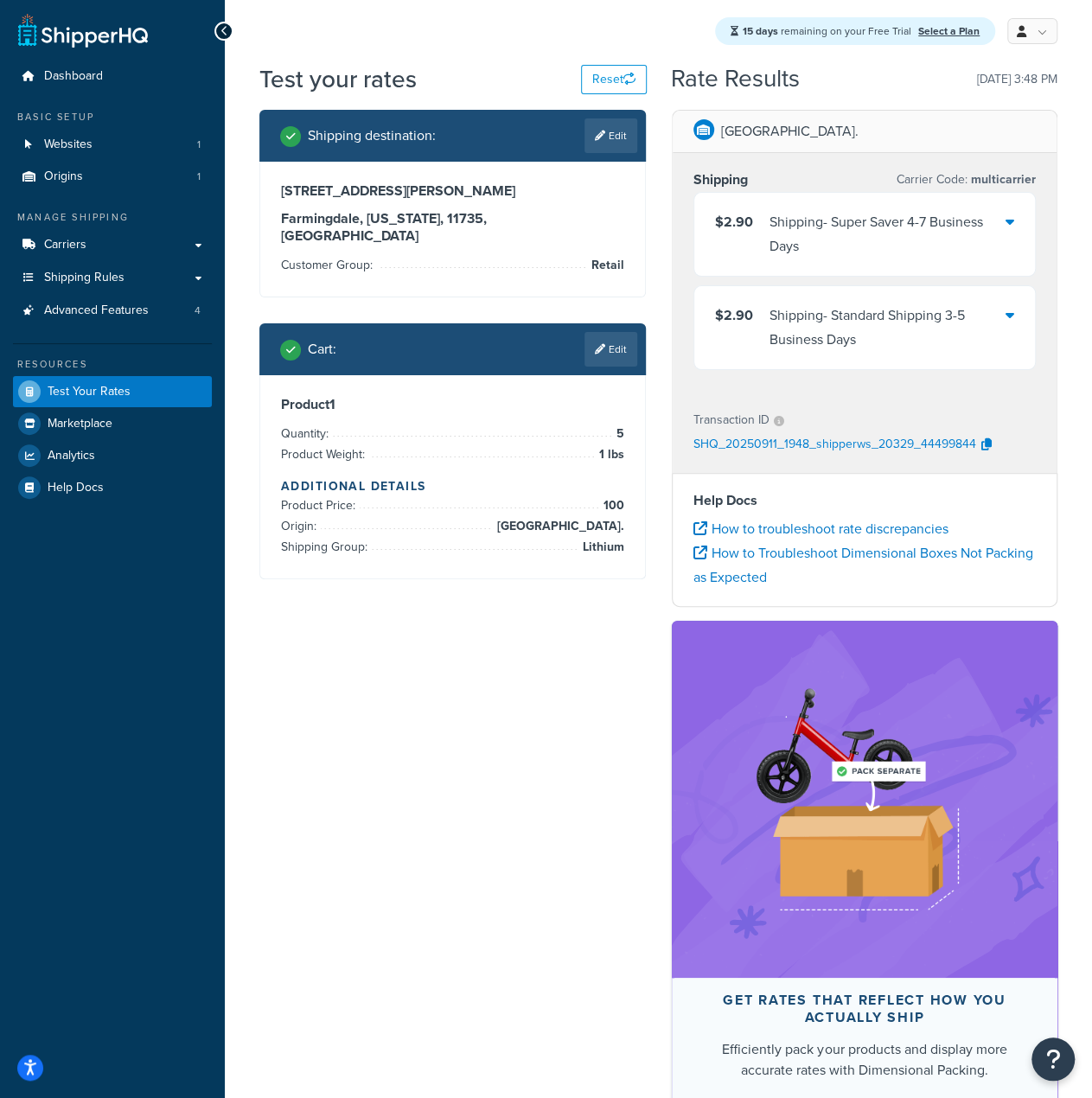
click at [890, 315] on div "Shipping - Standard Shipping 3-5 Business Days" at bounding box center [888, 327] width 237 height 48
